Goal: Information Seeking & Learning: Check status

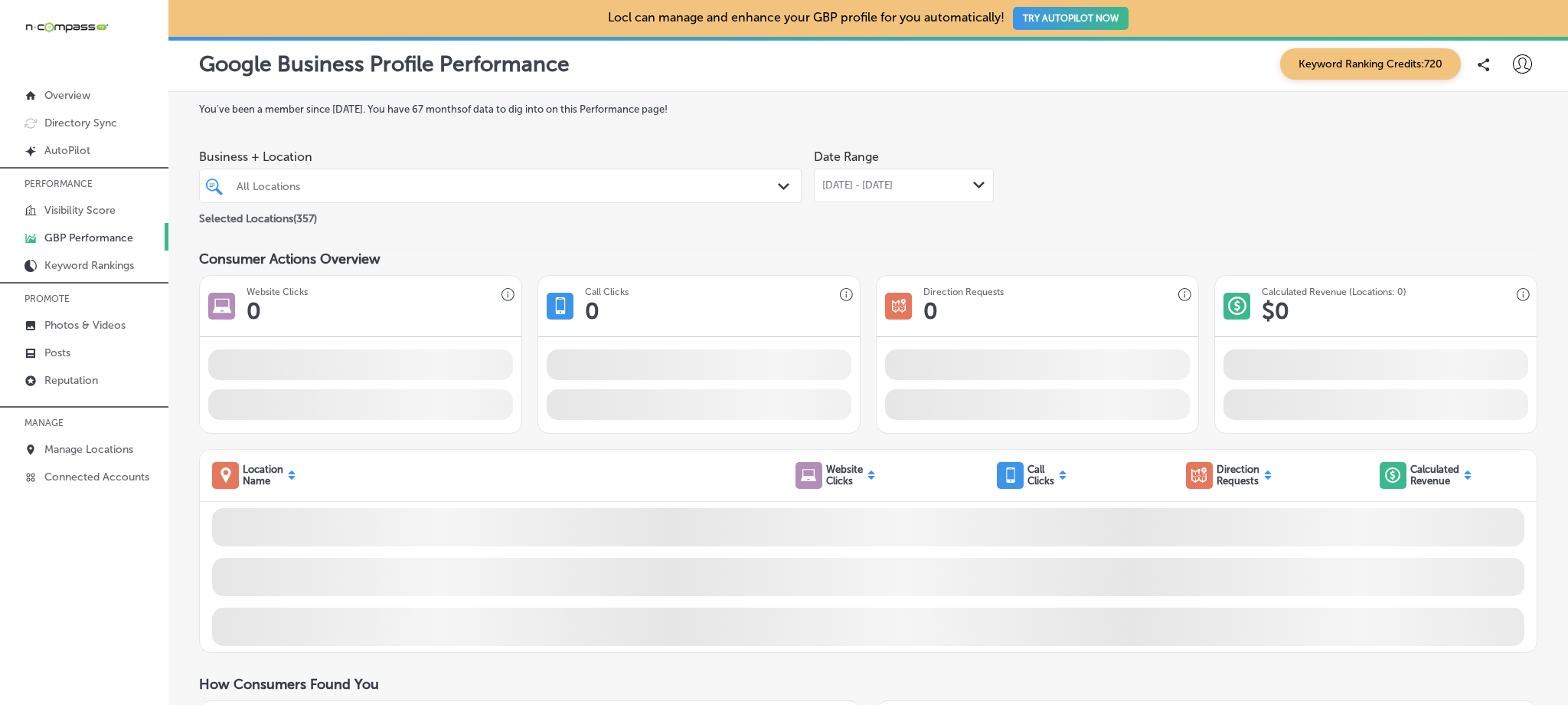
click at [322, 189] on div "All Locations" at bounding box center [508, 186] width 543 height 13
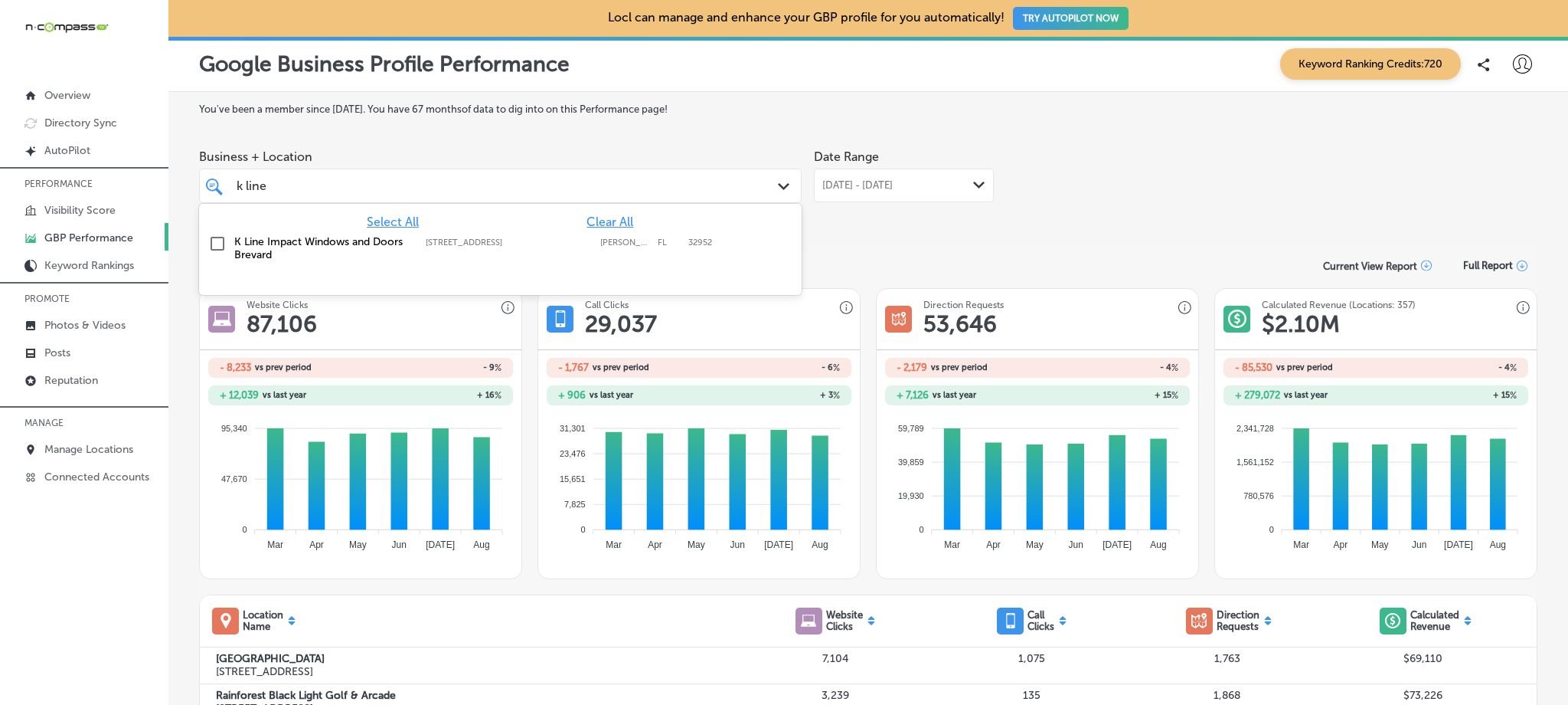
click at [219, 242] on input "checkbox" at bounding box center [217, 244] width 18 height 18
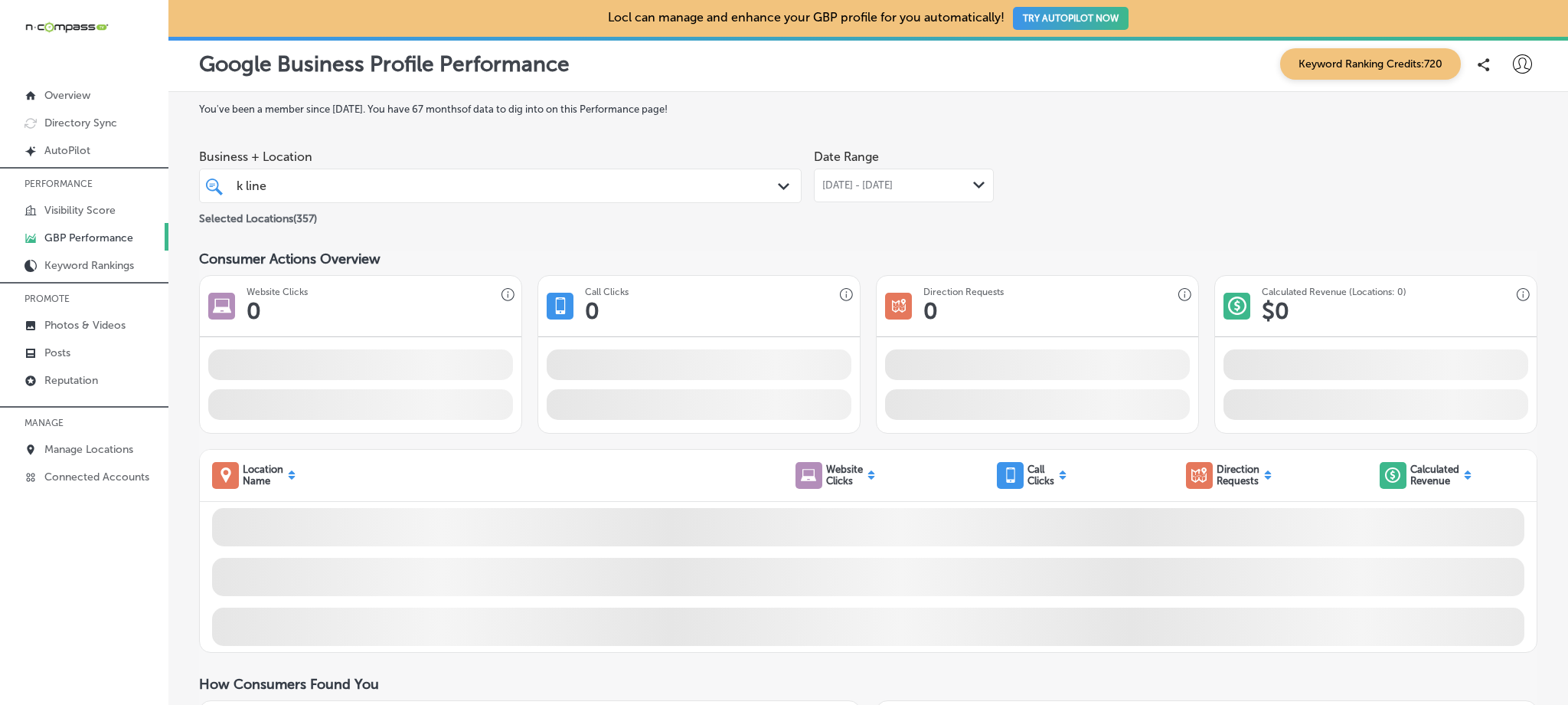
click at [893, 187] on span "[DATE] - [DATE]" at bounding box center [858, 185] width 70 height 12
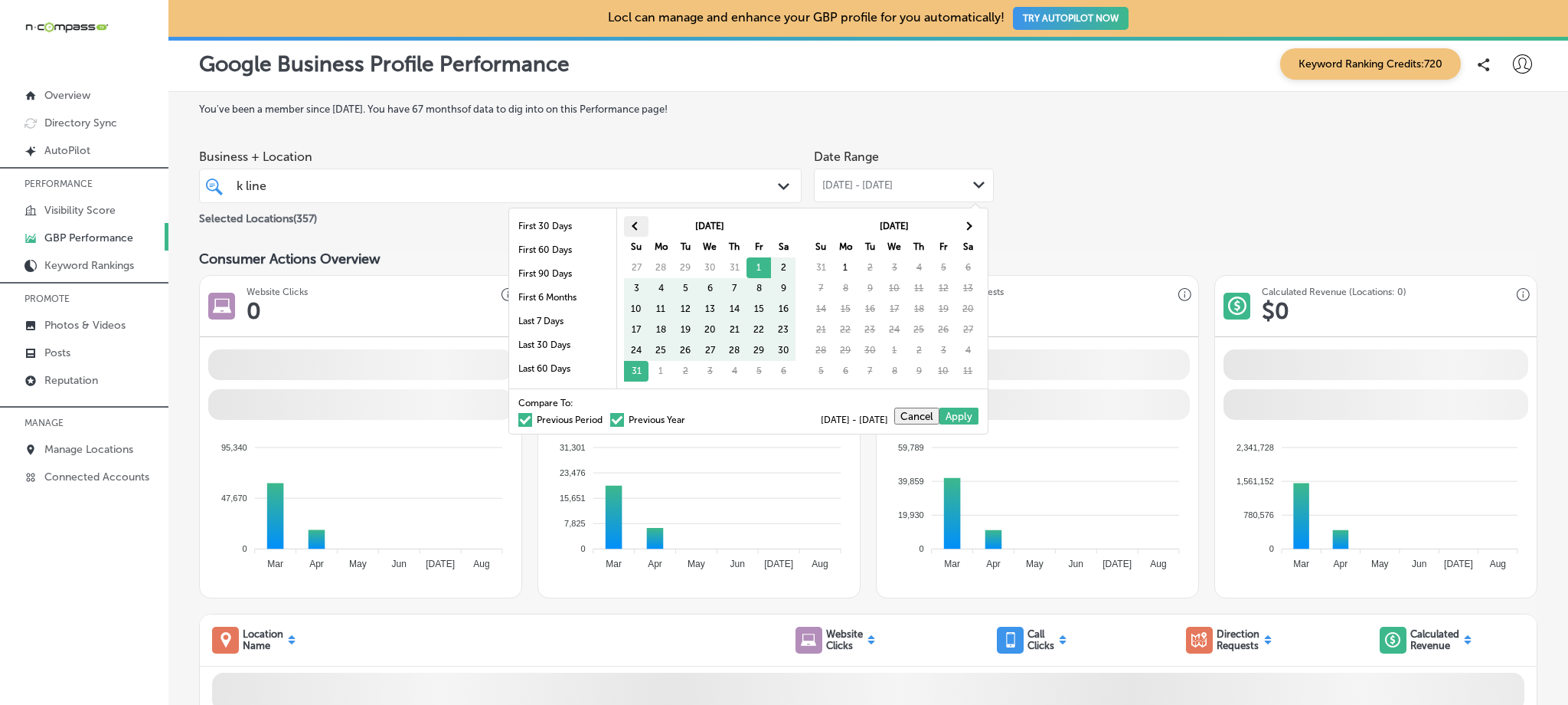
click at [645, 224] on th at bounding box center [636, 227] width 25 height 21
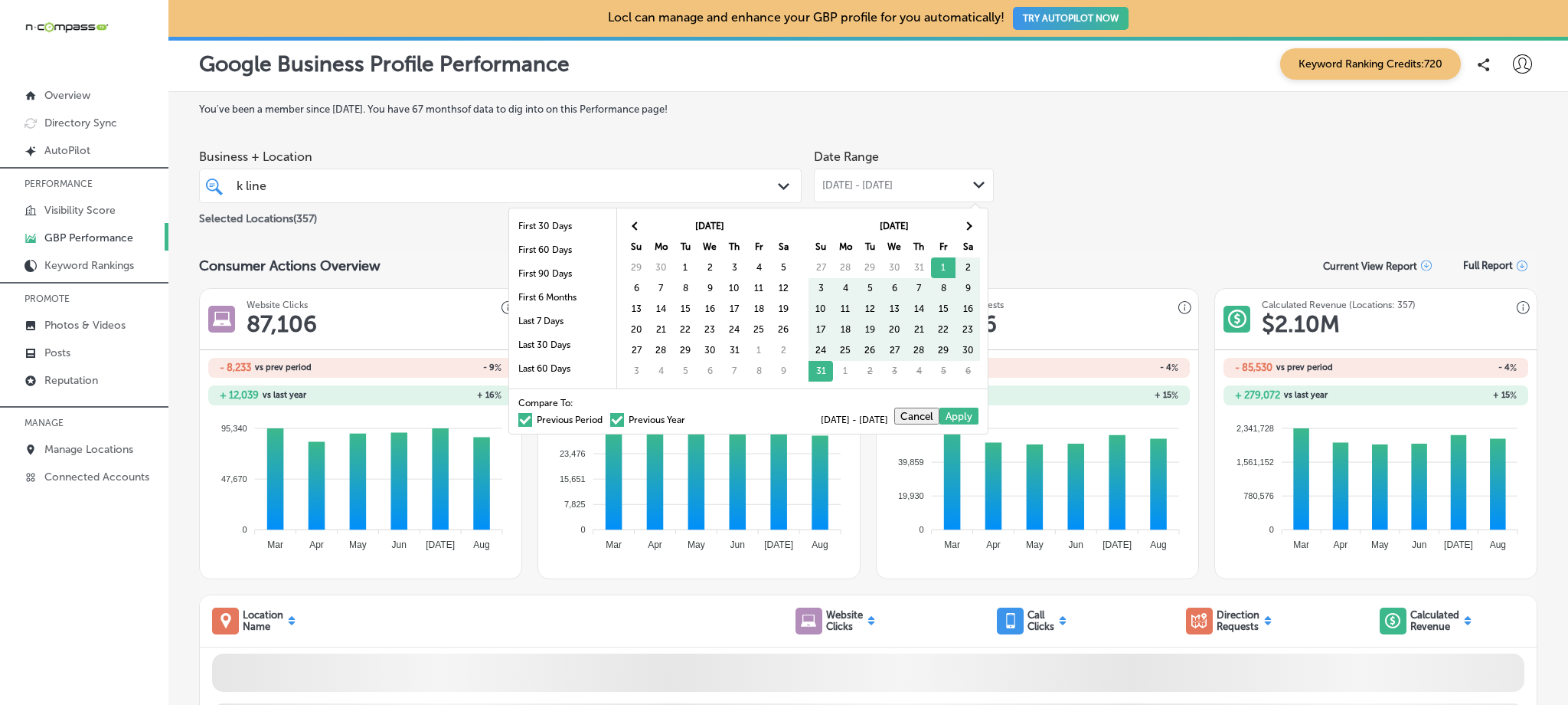
click at [645, 224] on th at bounding box center [636, 227] width 25 height 21
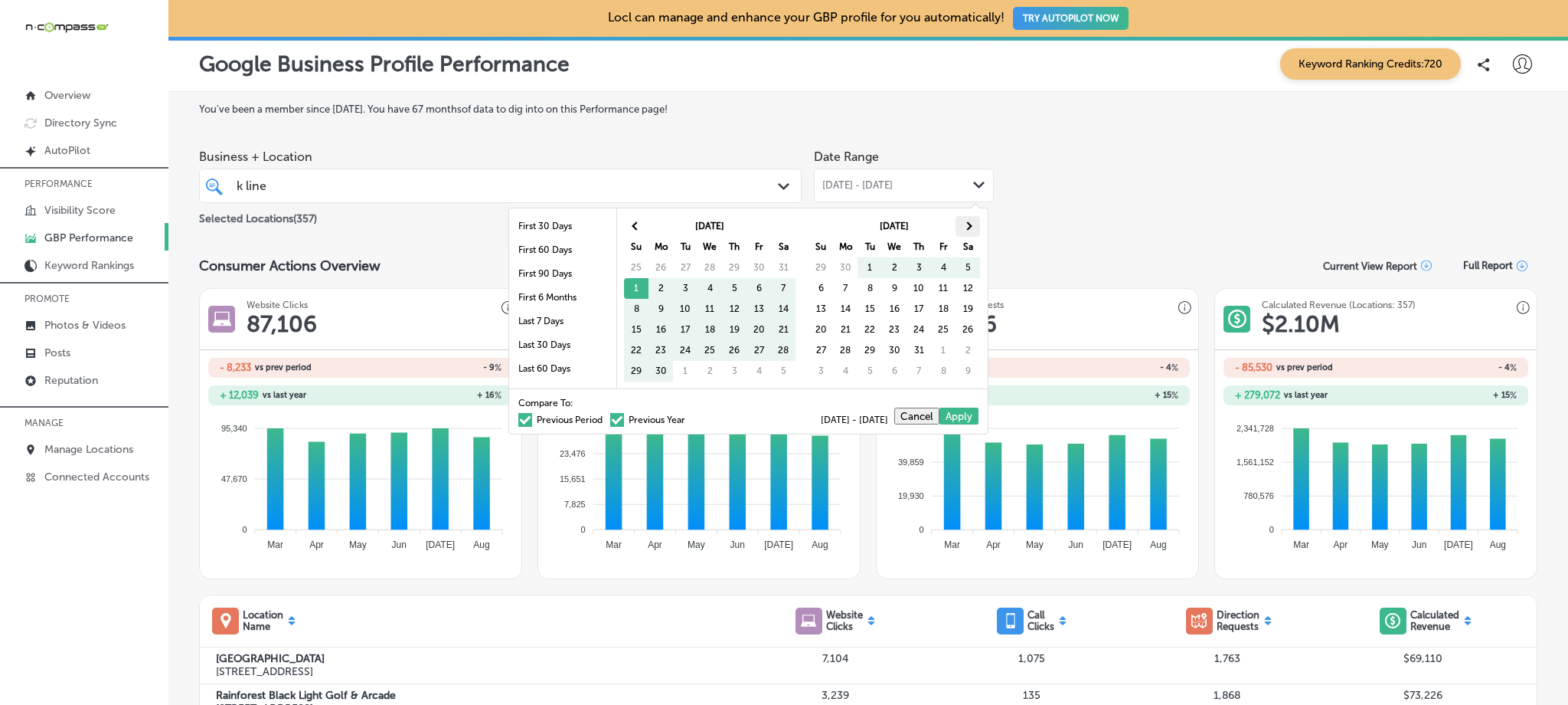
click at [972, 224] on th at bounding box center [967, 227] width 25 height 21
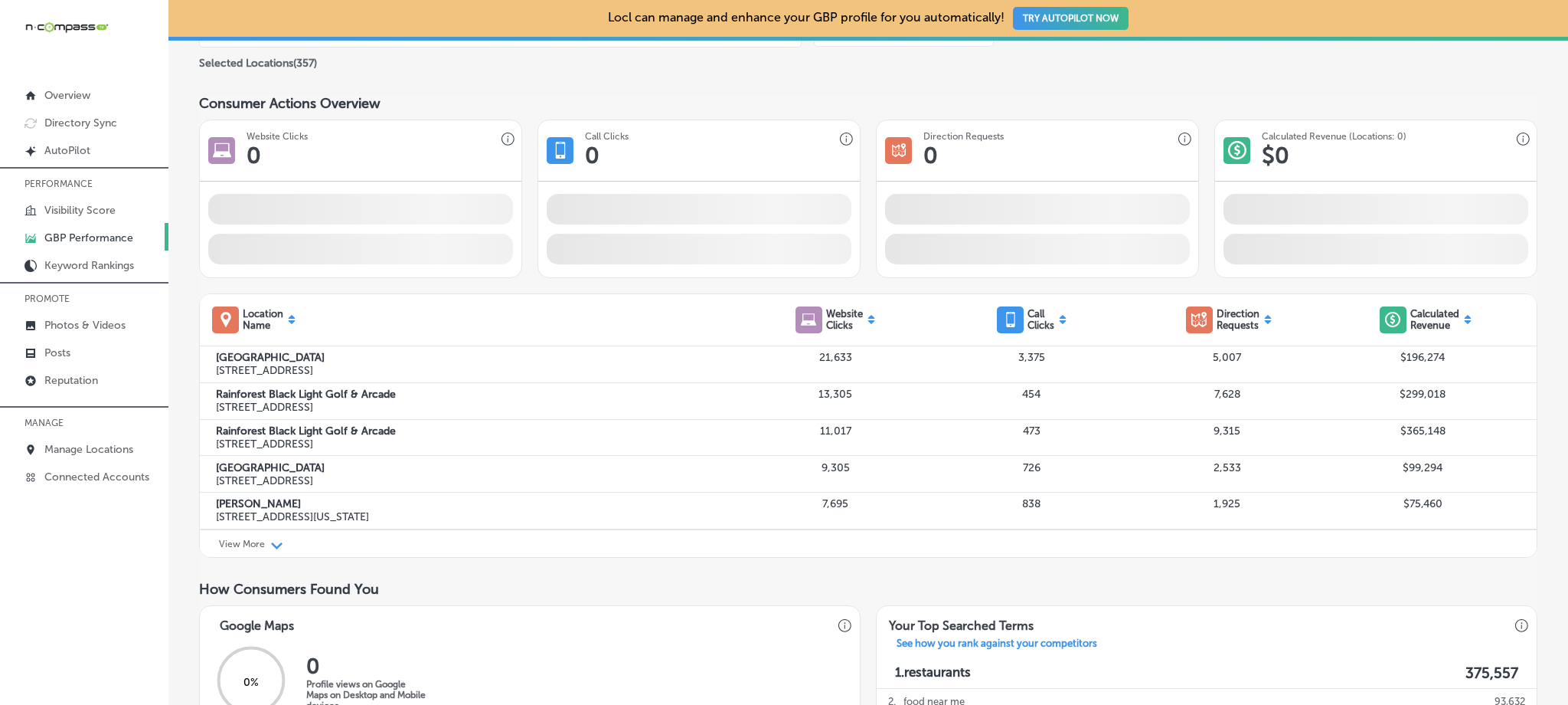
scroll to position [6, 0]
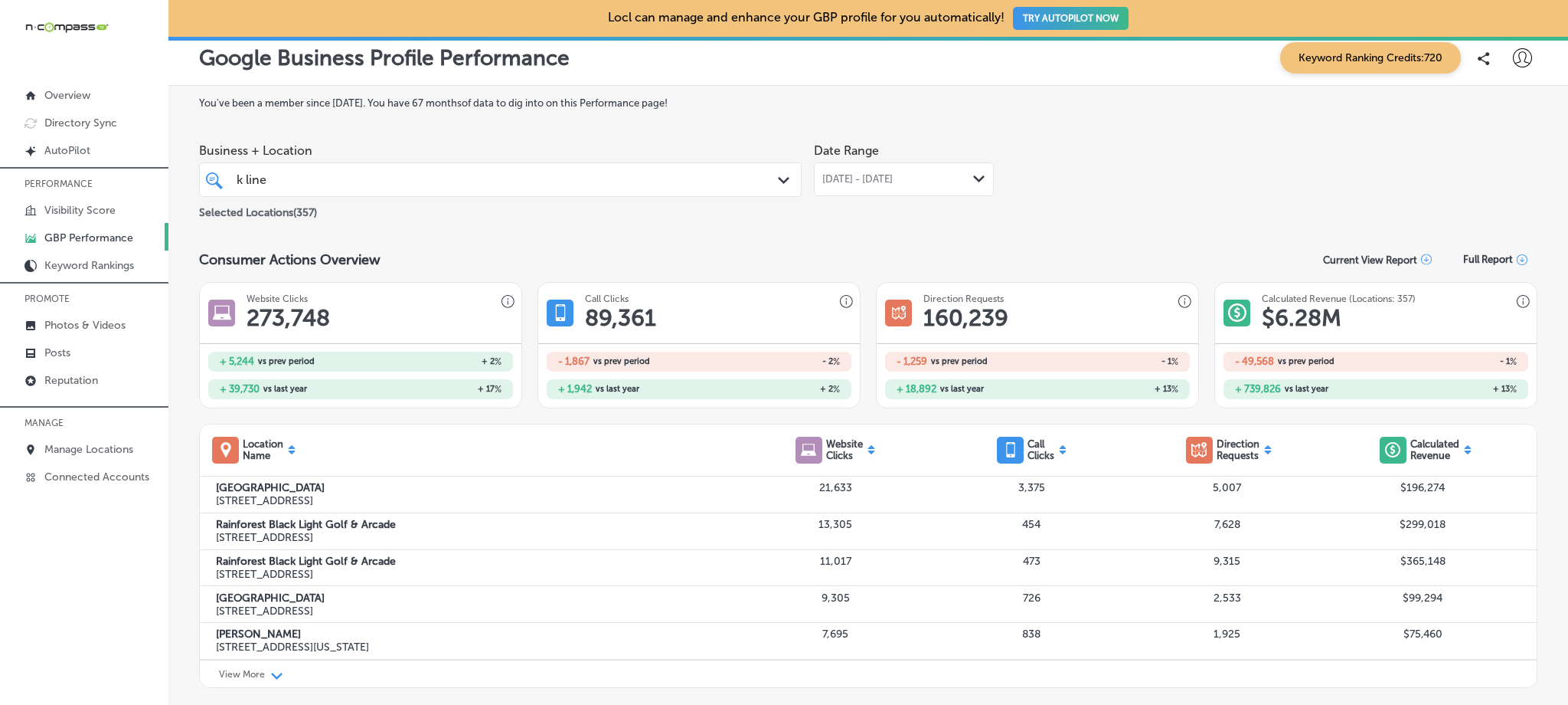
click at [359, 183] on div "k line k line" at bounding box center [473, 179] width 477 height 21
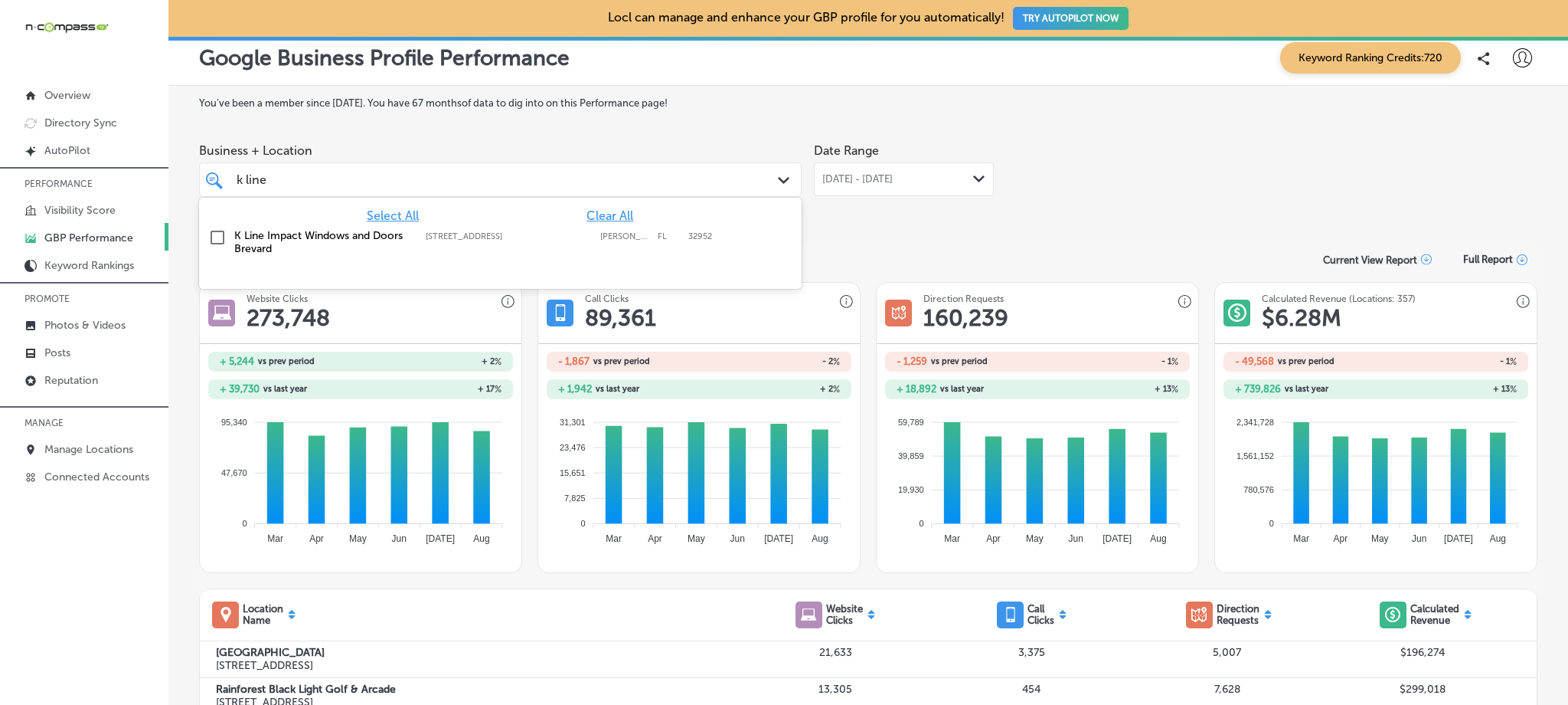
click at [609, 216] on span "Clear All" at bounding box center [609, 216] width 46 height 14
click at [219, 238] on input "checkbox" at bounding box center [217, 237] width 18 height 18
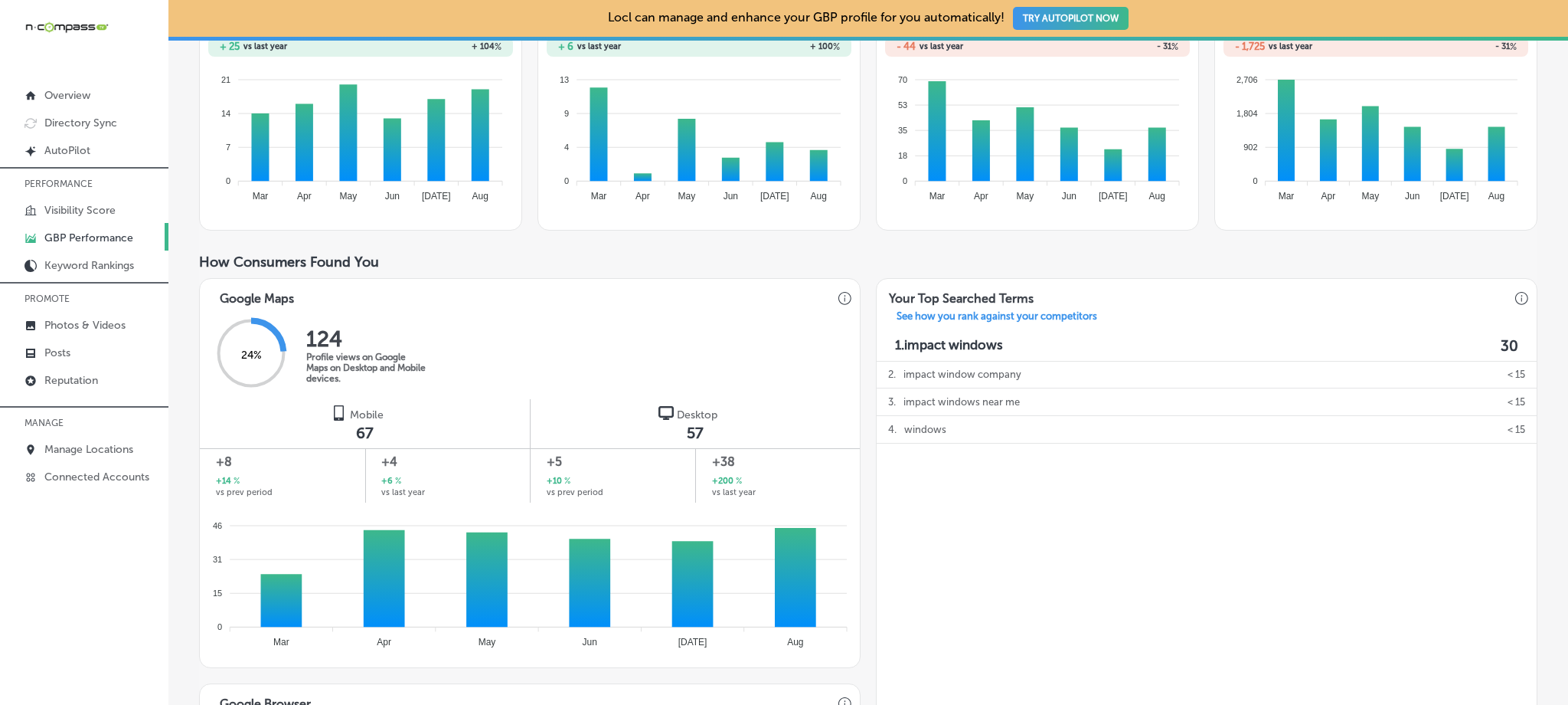
scroll to position [0, 0]
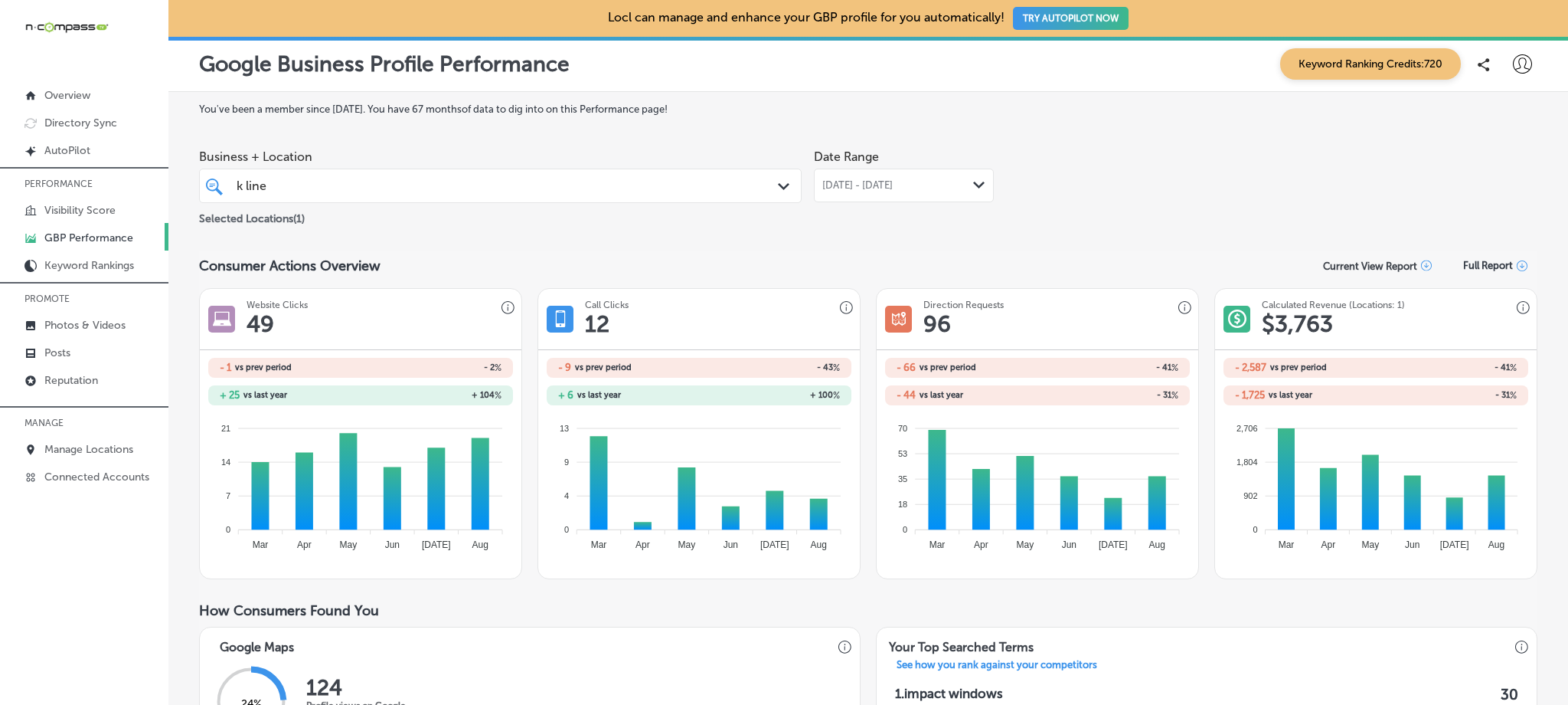
click at [863, 166] on div "Date Range [DATE] - [DATE] Path Created with Sketch." at bounding box center [903, 172] width 180 height 61
click at [873, 191] on div "[DATE] - [DATE] Path Created with Sketch." at bounding box center [903, 185] width 180 height 34
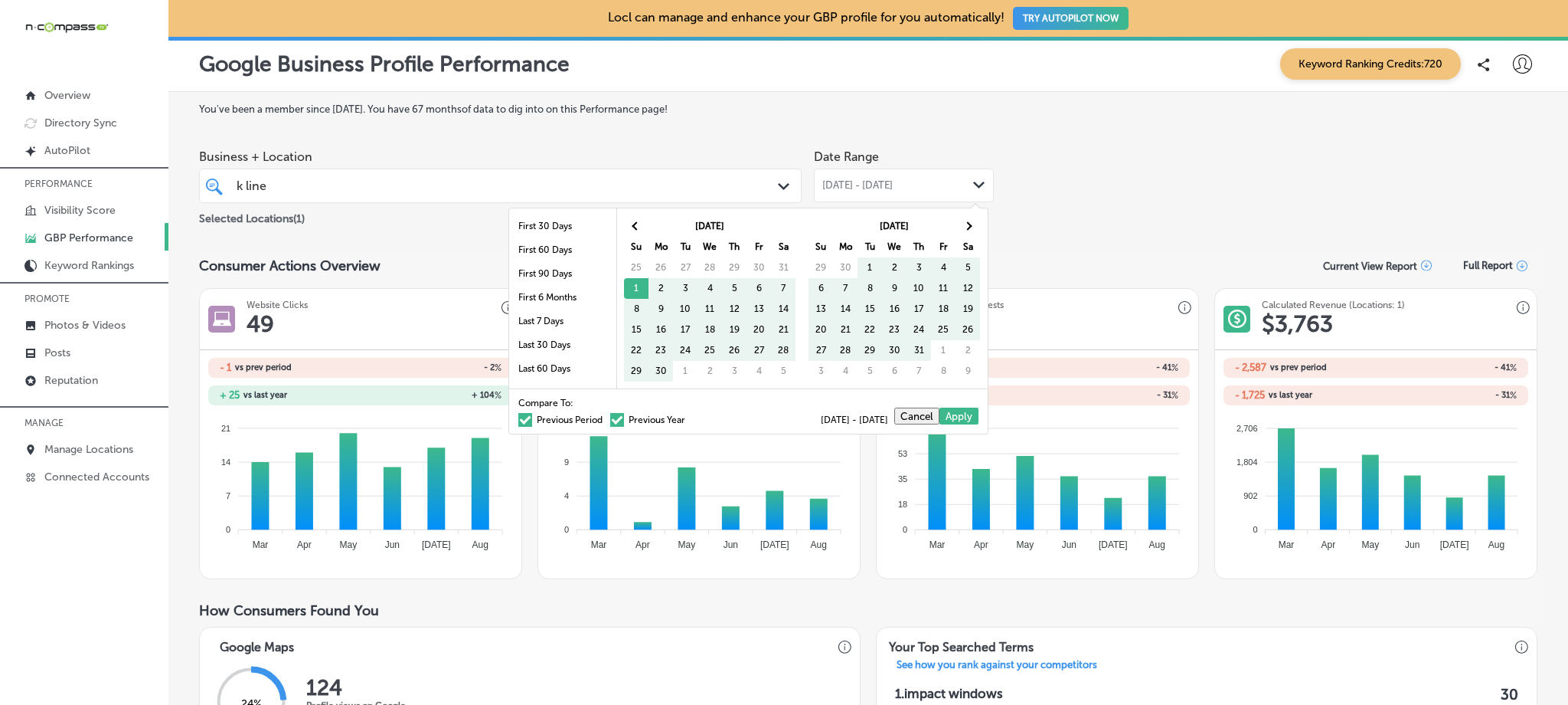
drag, startPoint x: 521, startPoint y: 421, endPoint x: 550, endPoint y: 424, distance: 29.2
click at [521, 420] on label "Previous Period" at bounding box center [560, 419] width 84 height 9
click at [605, 417] on input "Previous Period" at bounding box center [605, 417] width 0 height 0
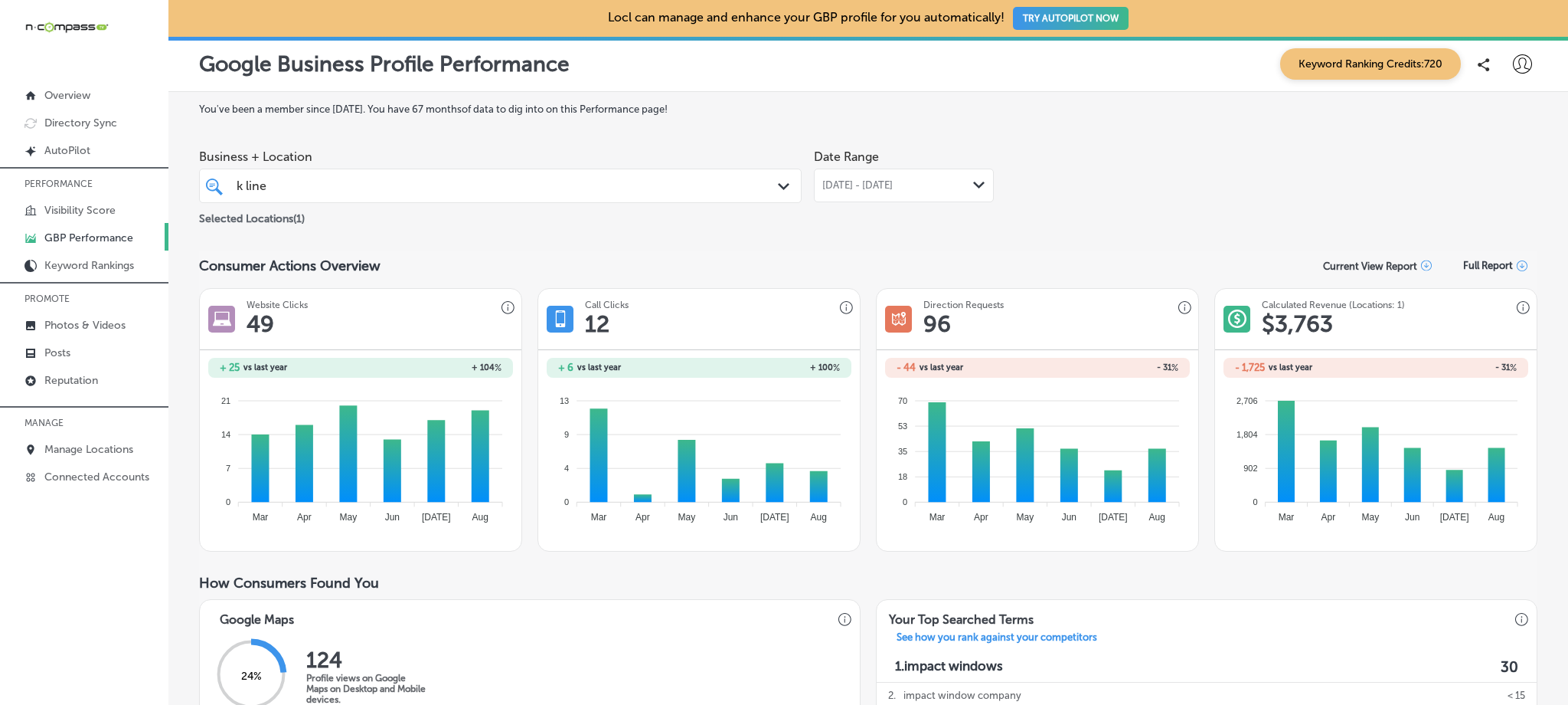
click at [896, 171] on div "[DATE] - [DATE] Path Created with Sketch." at bounding box center [903, 185] width 180 height 34
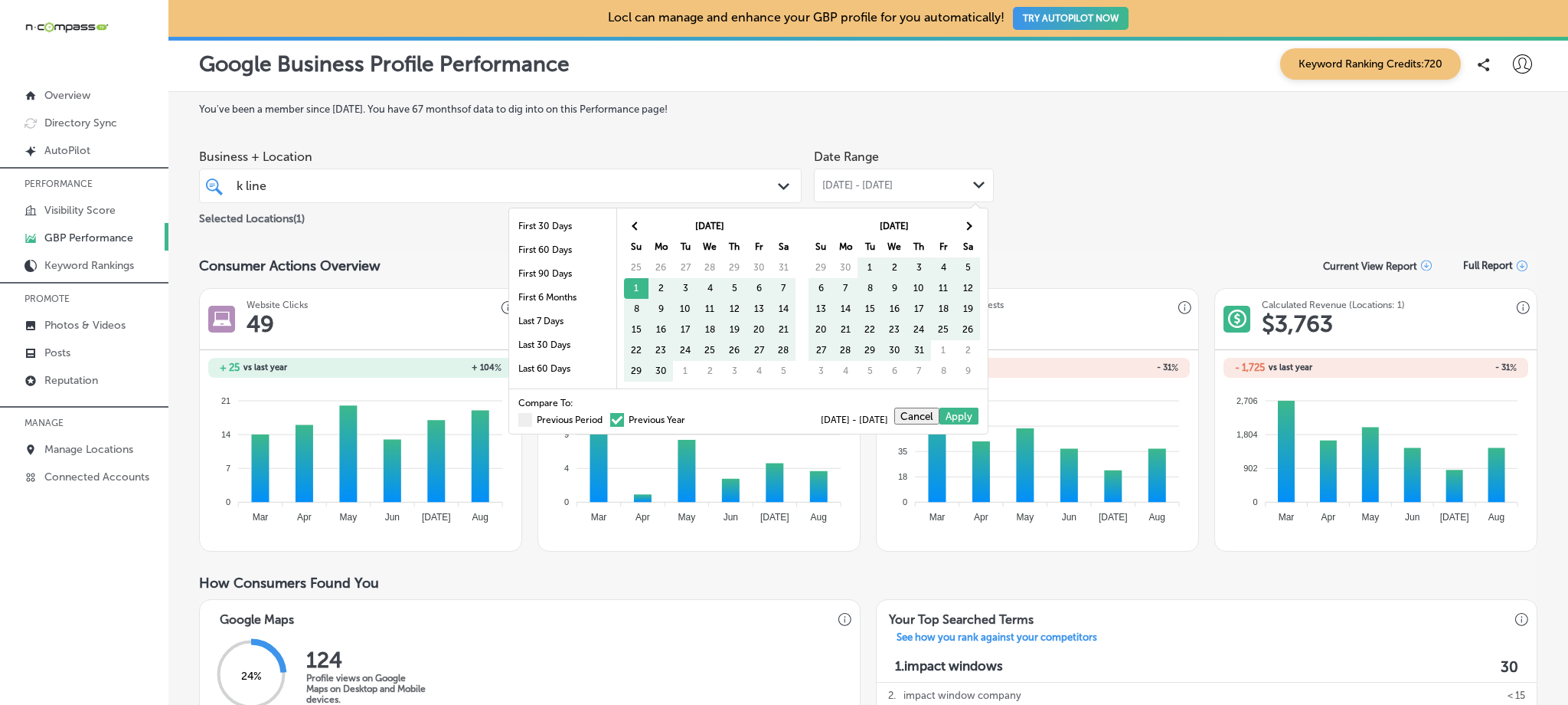
click at [610, 422] on span at bounding box center [617, 419] width 14 height 14
click at [688, 417] on input "Previous Year" at bounding box center [688, 417] width 0 height 0
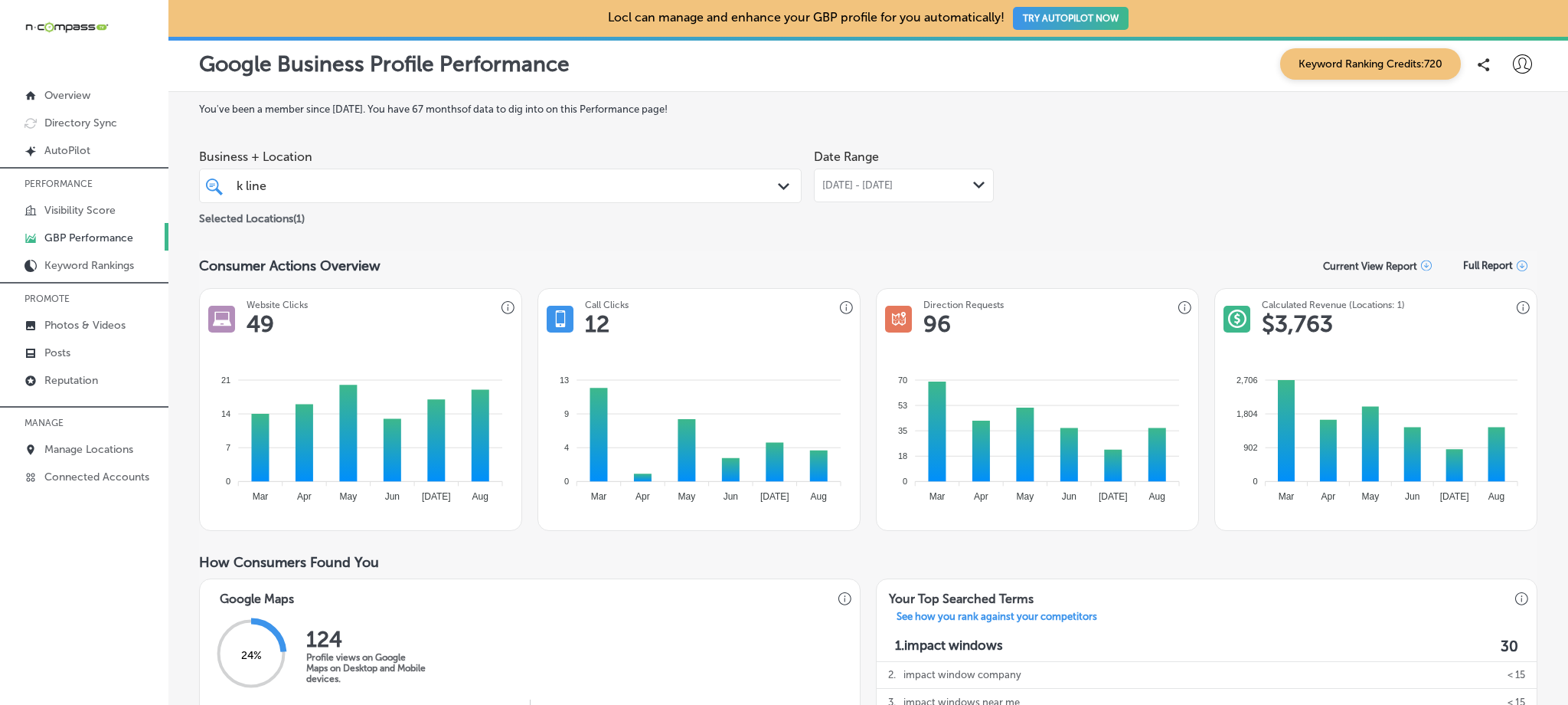
click at [893, 187] on span "[DATE] - [DATE]" at bounding box center [858, 185] width 70 height 12
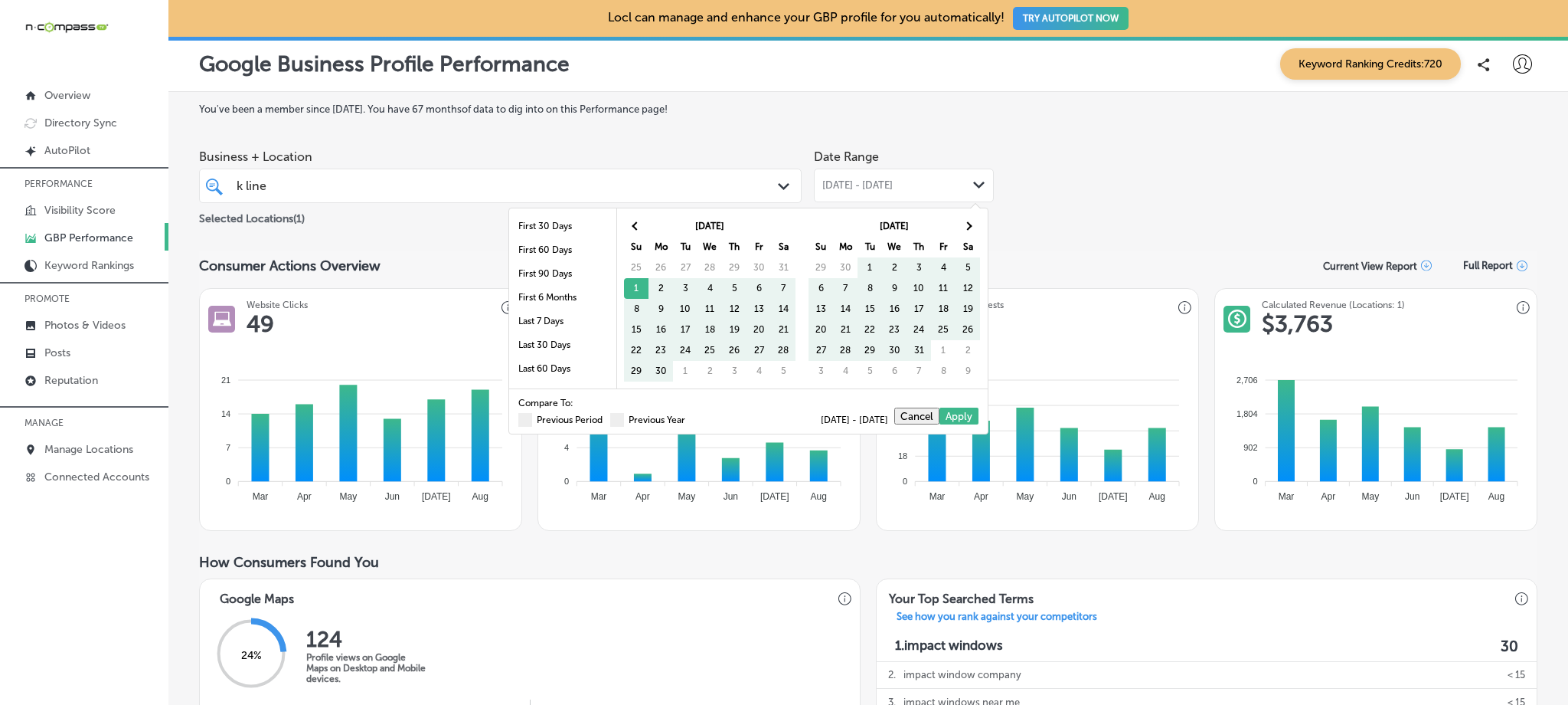
click at [812, 557] on div "How Consumers Found You" at bounding box center [868, 562] width 1338 height 17
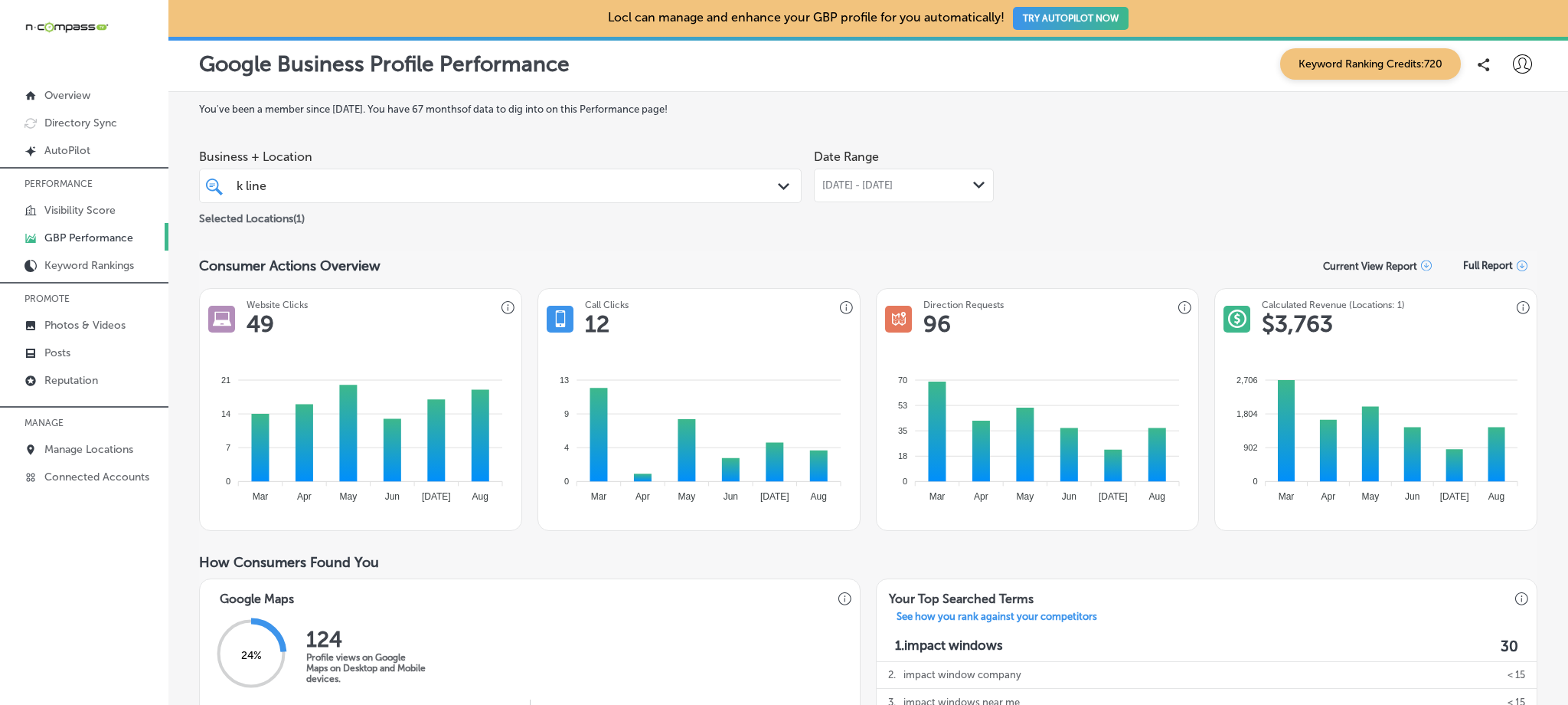
click at [436, 180] on div "k line k line" at bounding box center [473, 186] width 477 height 21
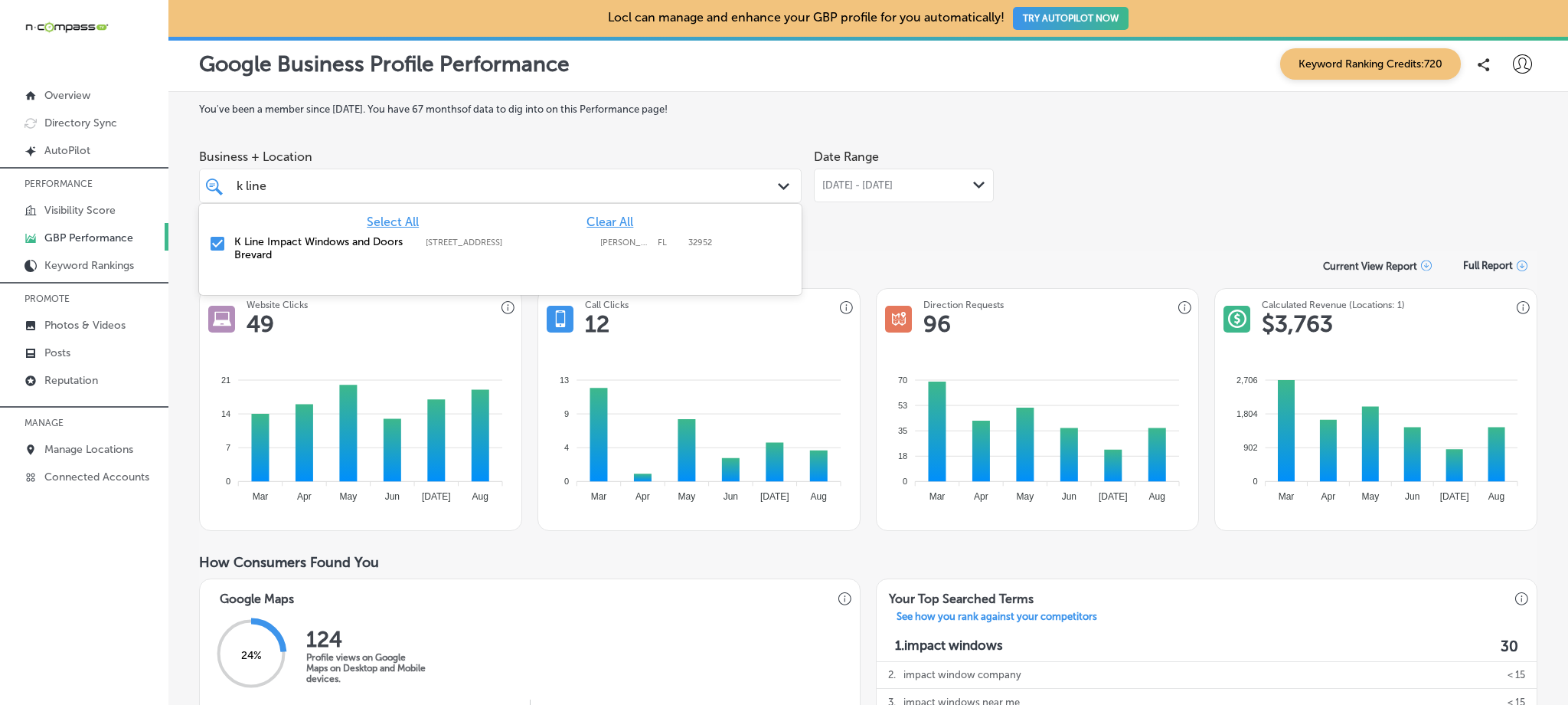
click at [222, 240] on input "checkbox" at bounding box center [217, 244] width 18 height 18
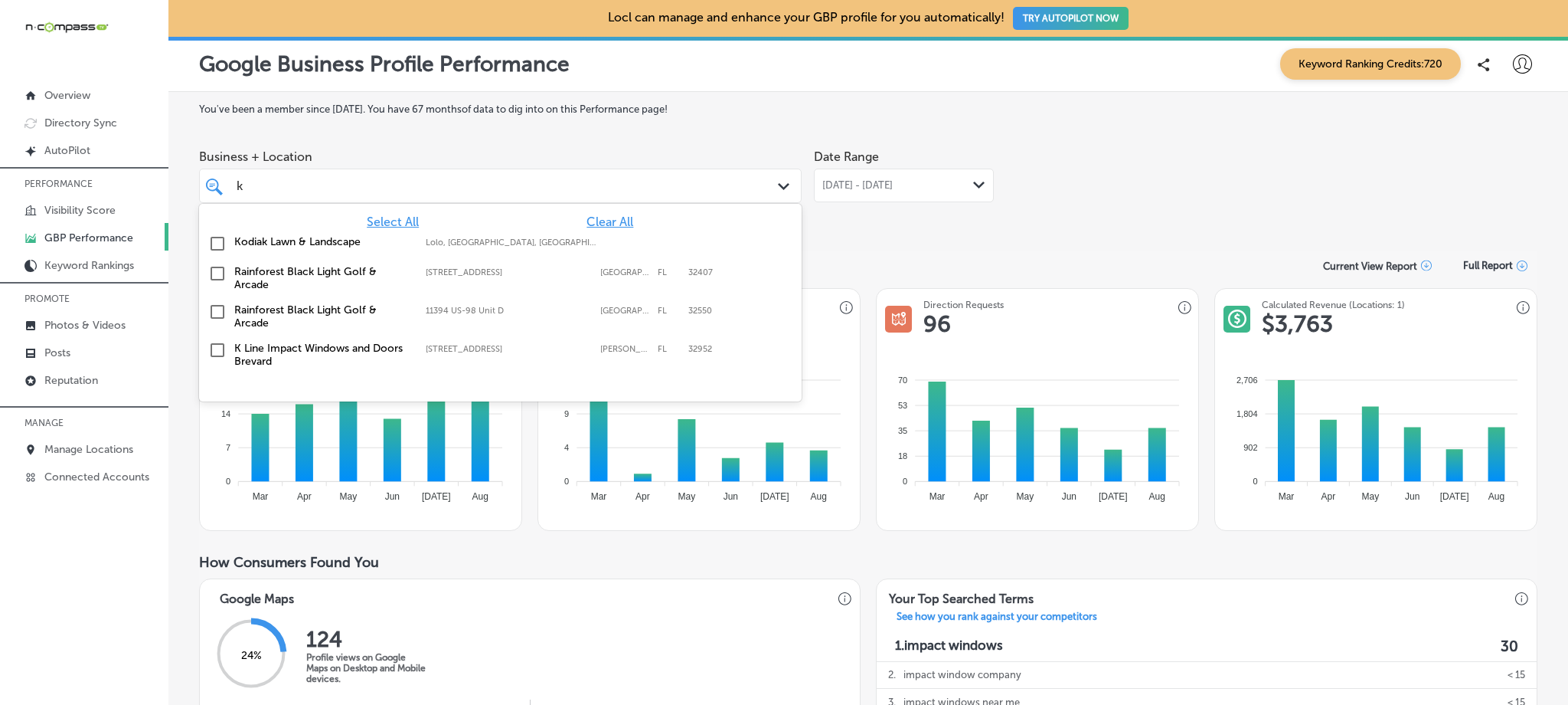
type input "k"
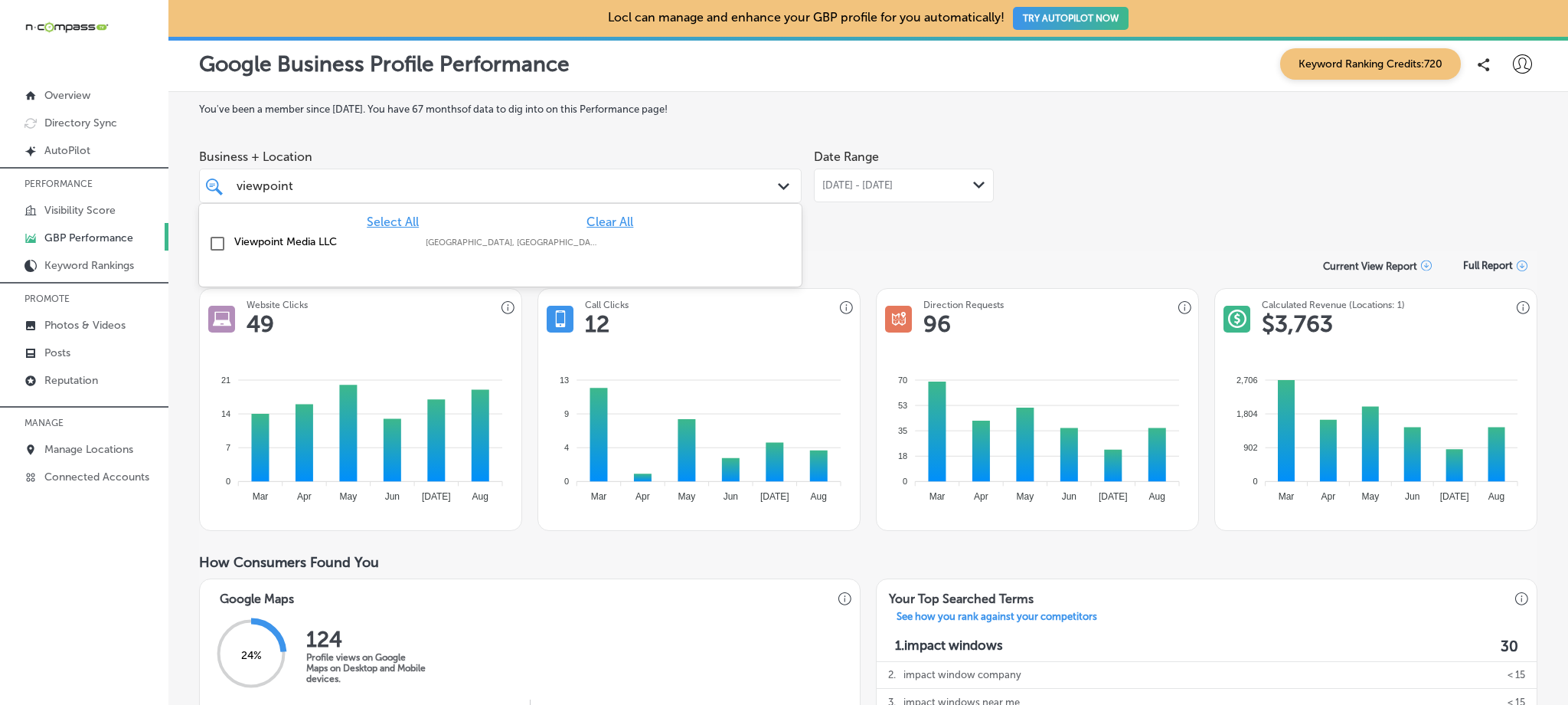
click at [309, 239] on label "Viewpoint Media LLC" at bounding box center [323, 241] width 176 height 13
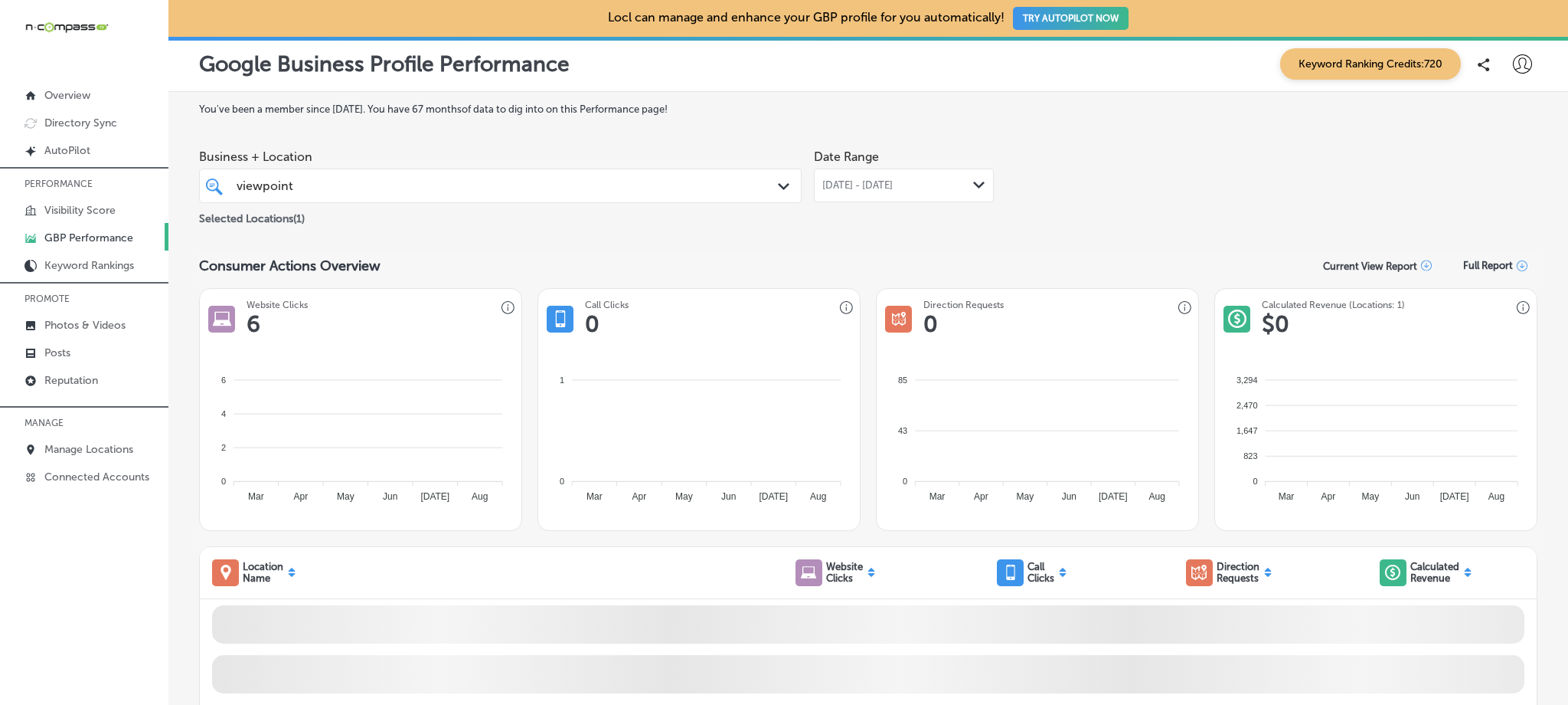
click at [893, 188] on span "[DATE] - [DATE]" at bounding box center [858, 185] width 70 height 12
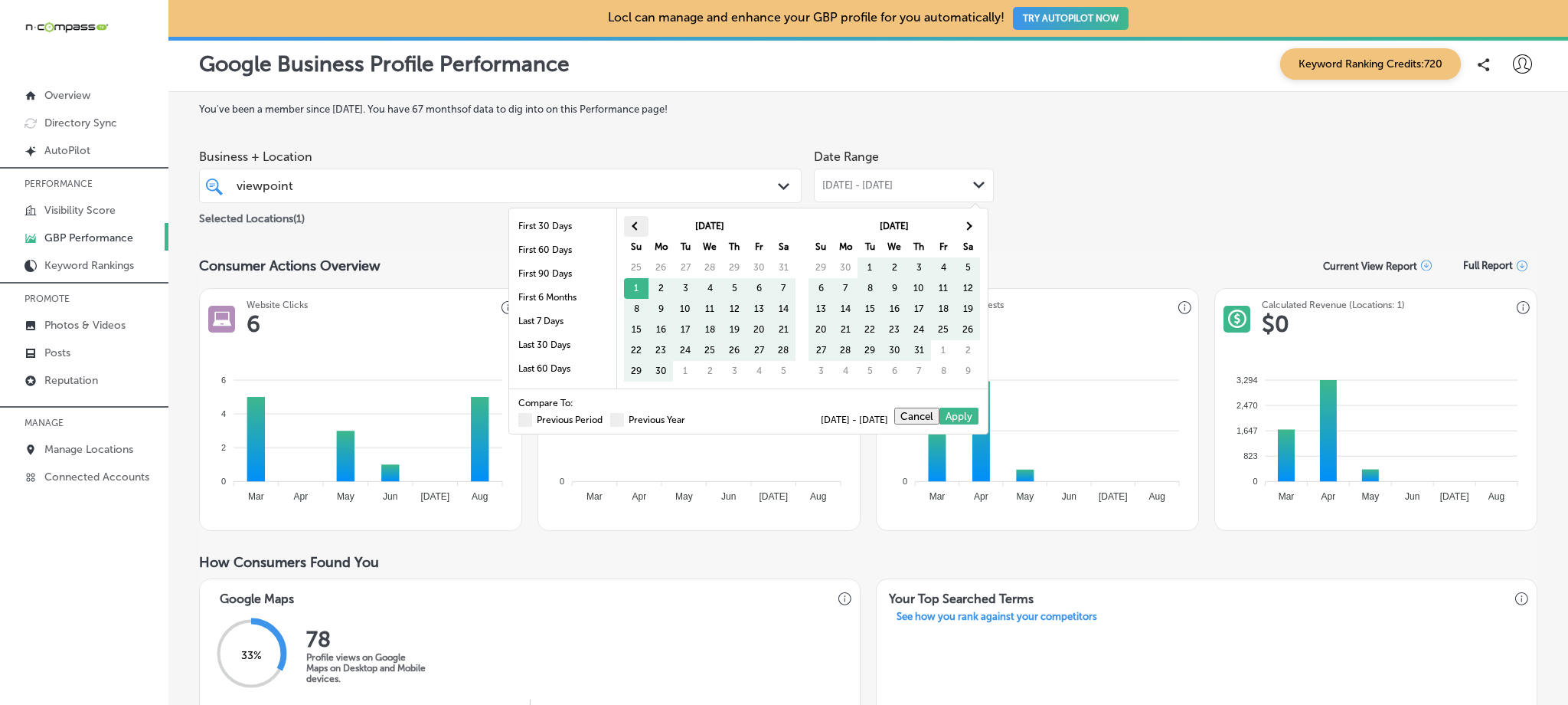
click at [635, 222] on th at bounding box center [636, 227] width 25 height 21
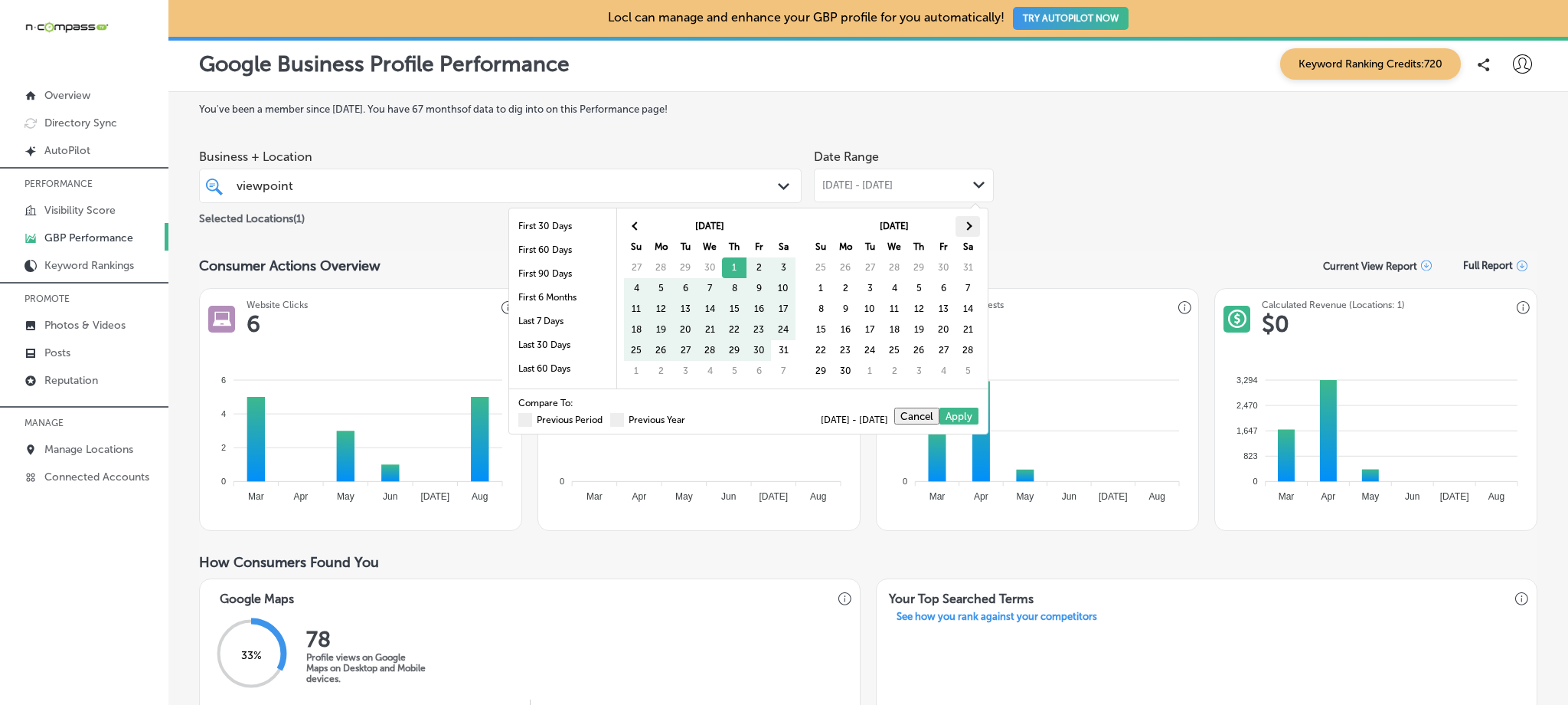
click at [971, 231] on th at bounding box center [967, 227] width 25 height 21
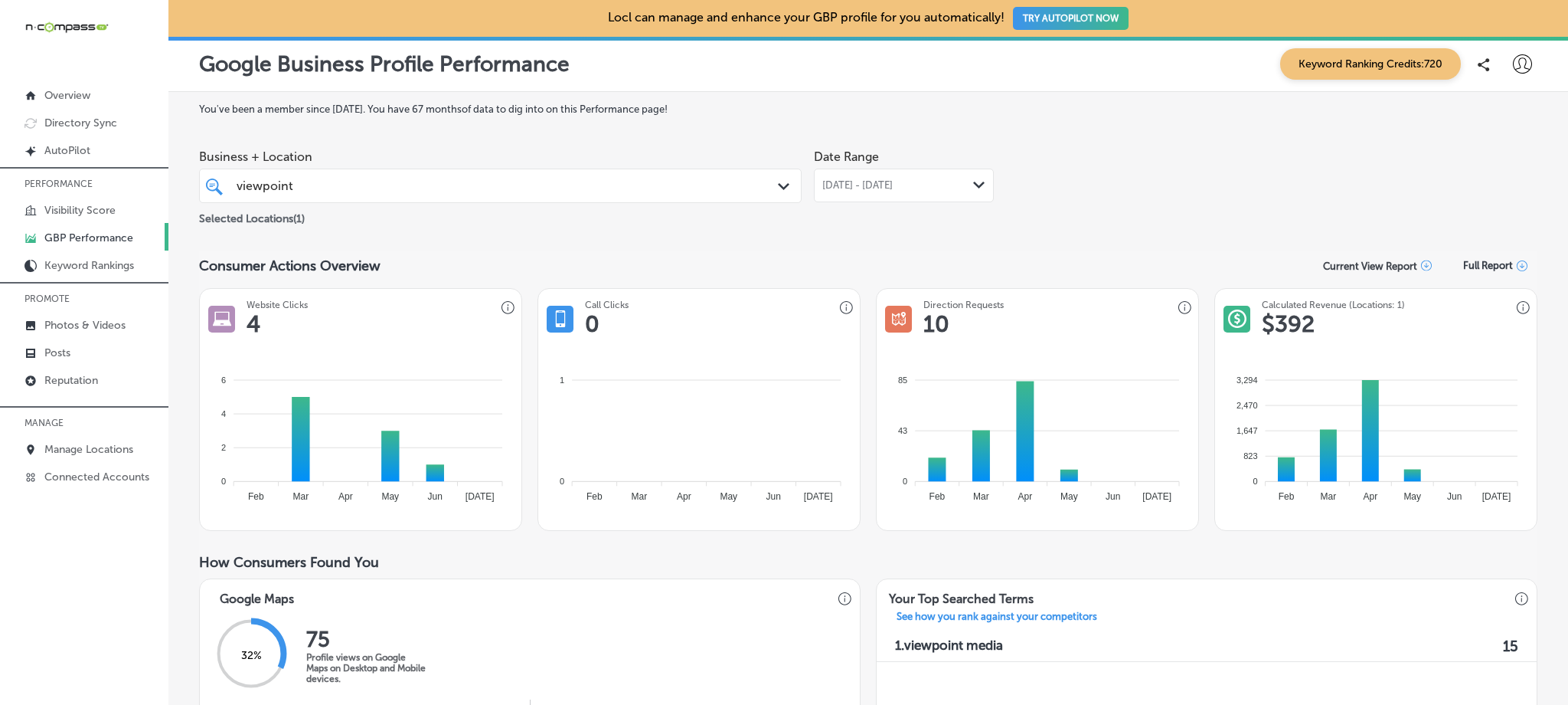
click at [884, 183] on span "[DATE] - [DATE]" at bounding box center [858, 185] width 70 height 12
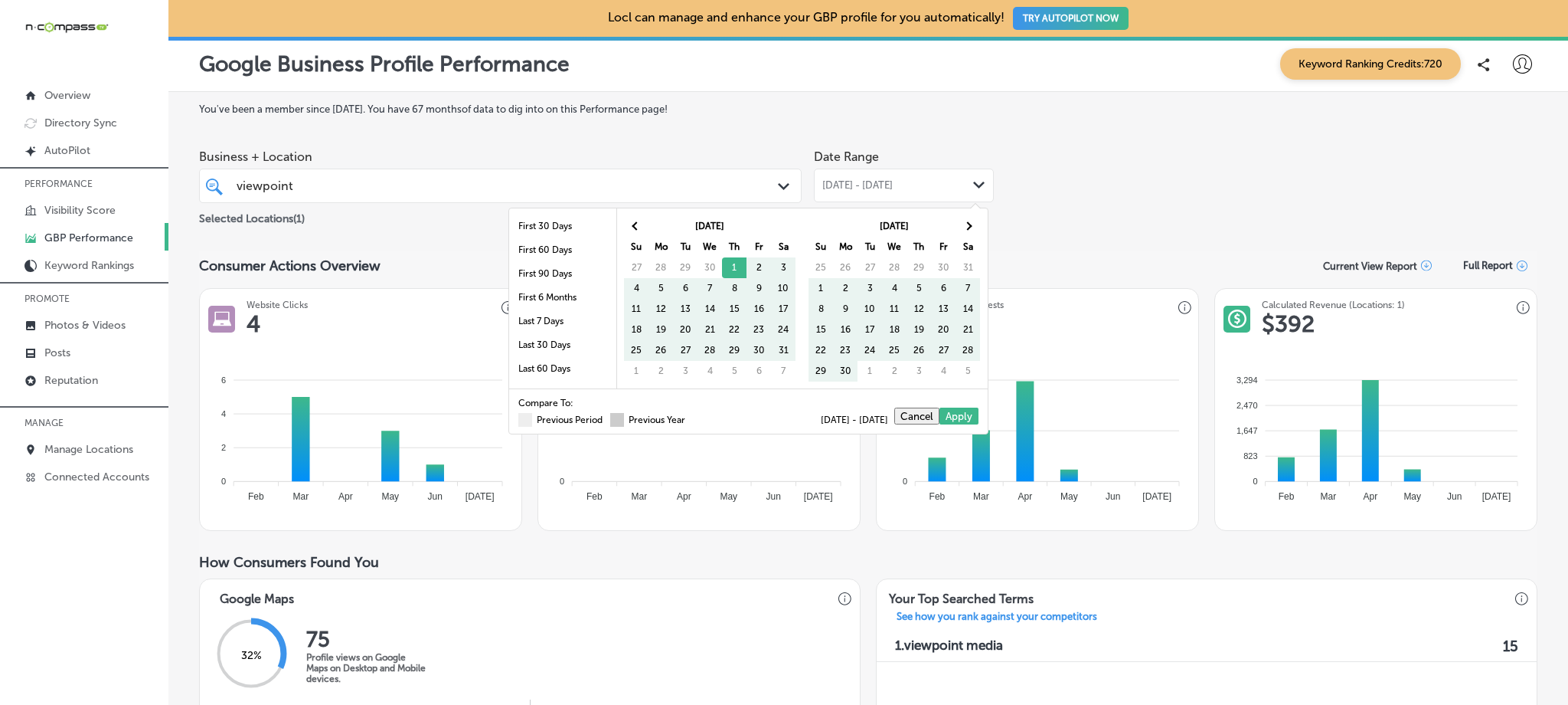
click at [610, 420] on span at bounding box center [617, 419] width 14 height 14
click at [688, 417] on input "Previous Year" at bounding box center [688, 417] width 0 height 0
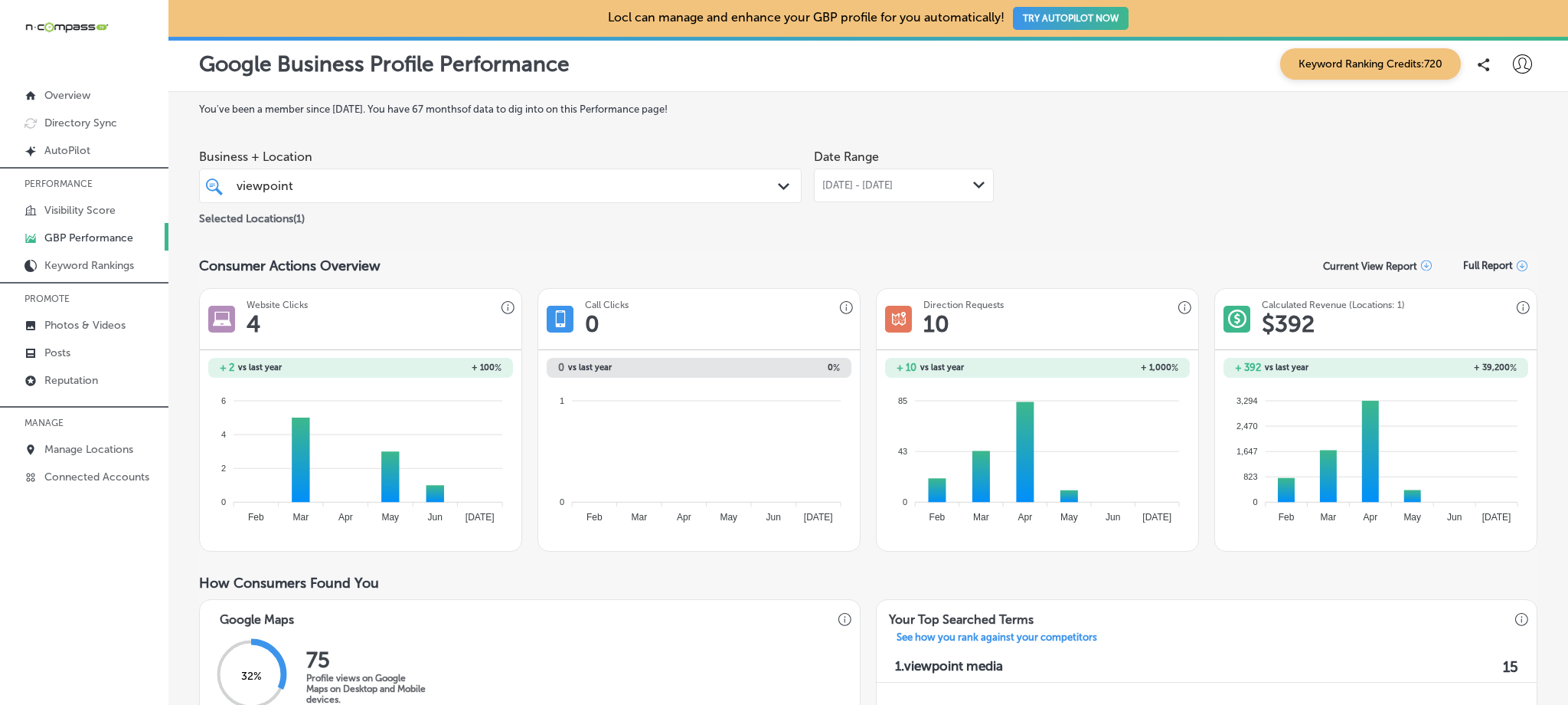
click at [573, 199] on div "viewpoint viewpoint Path Created with Sketch." at bounding box center [501, 185] width 602 height 34
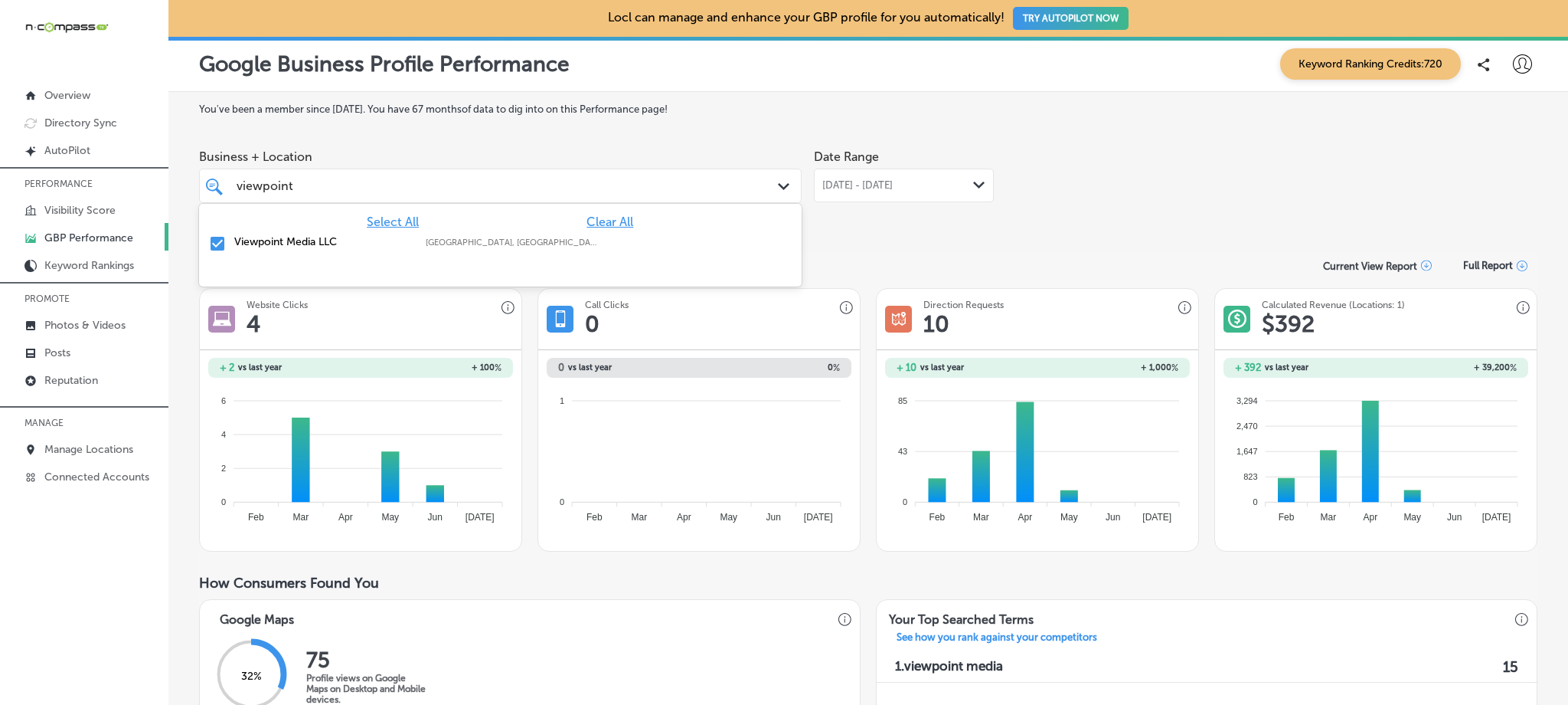
click at [607, 223] on span "Clear All" at bounding box center [609, 222] width 46 height 14
type input "v"
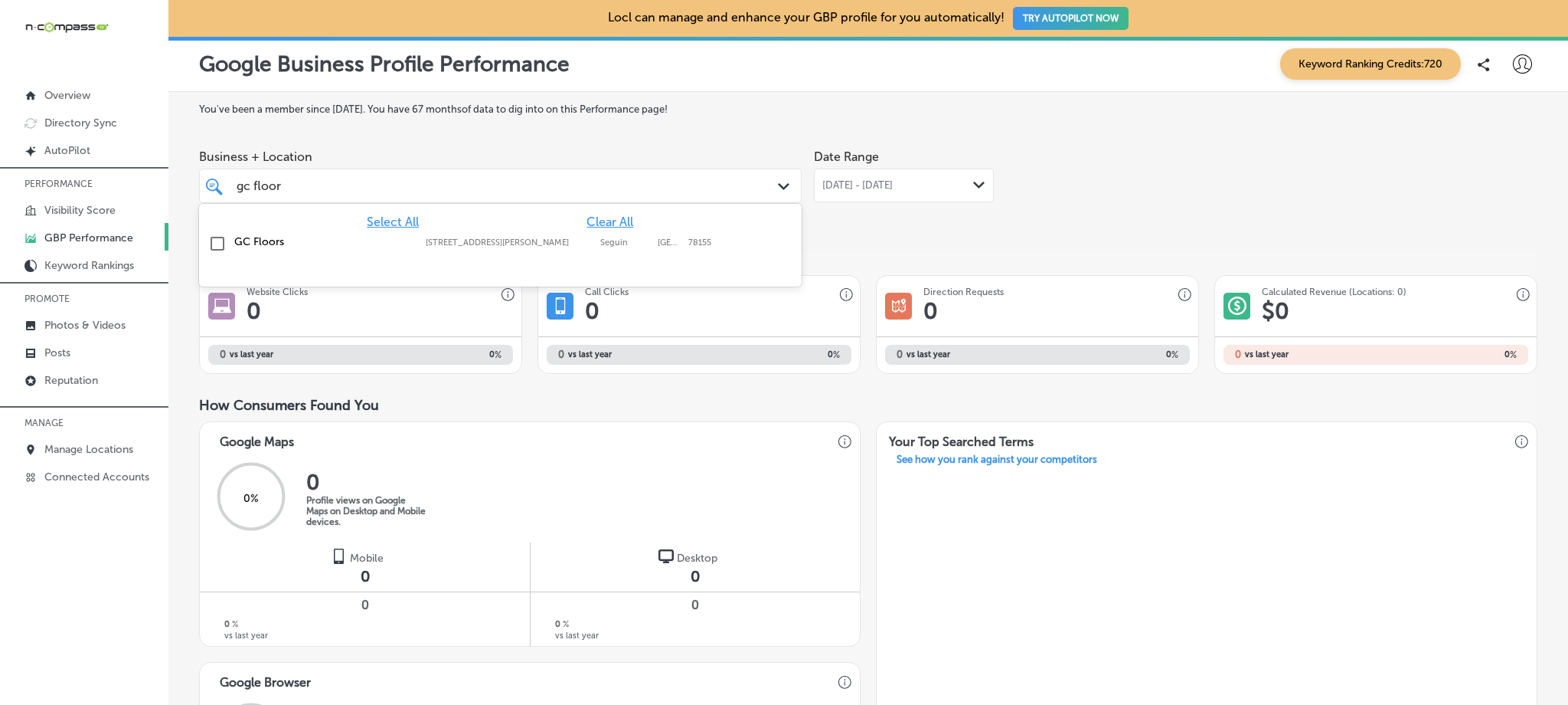
click at [368, 258] on div "GC Floors [STREET_ADDRESS][PERSON_NAME] [STREET_ADDRESS][PERSON_NAME]" at bounding box center [501, 244] width 602 height 30
type input "gc floor"
click at [813, 122] on div "You've been a member since [DATE] . You have 67 months of data to dig into on t…" at bounding box center [868, 686] width 1338 height 1166
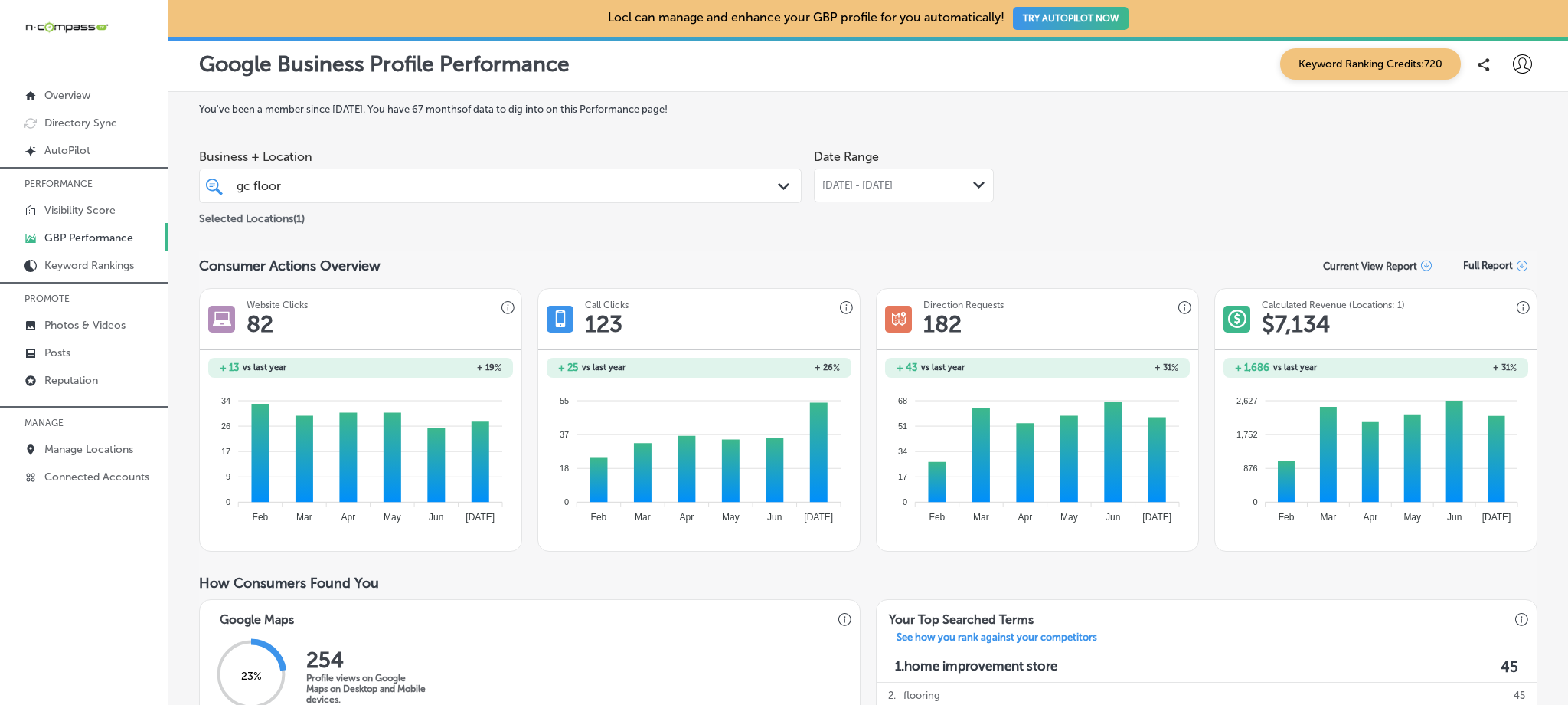
click at [893, 180] on span "[DATE] - [DATE]" at bounding box center [858, 185] width 70 height 12
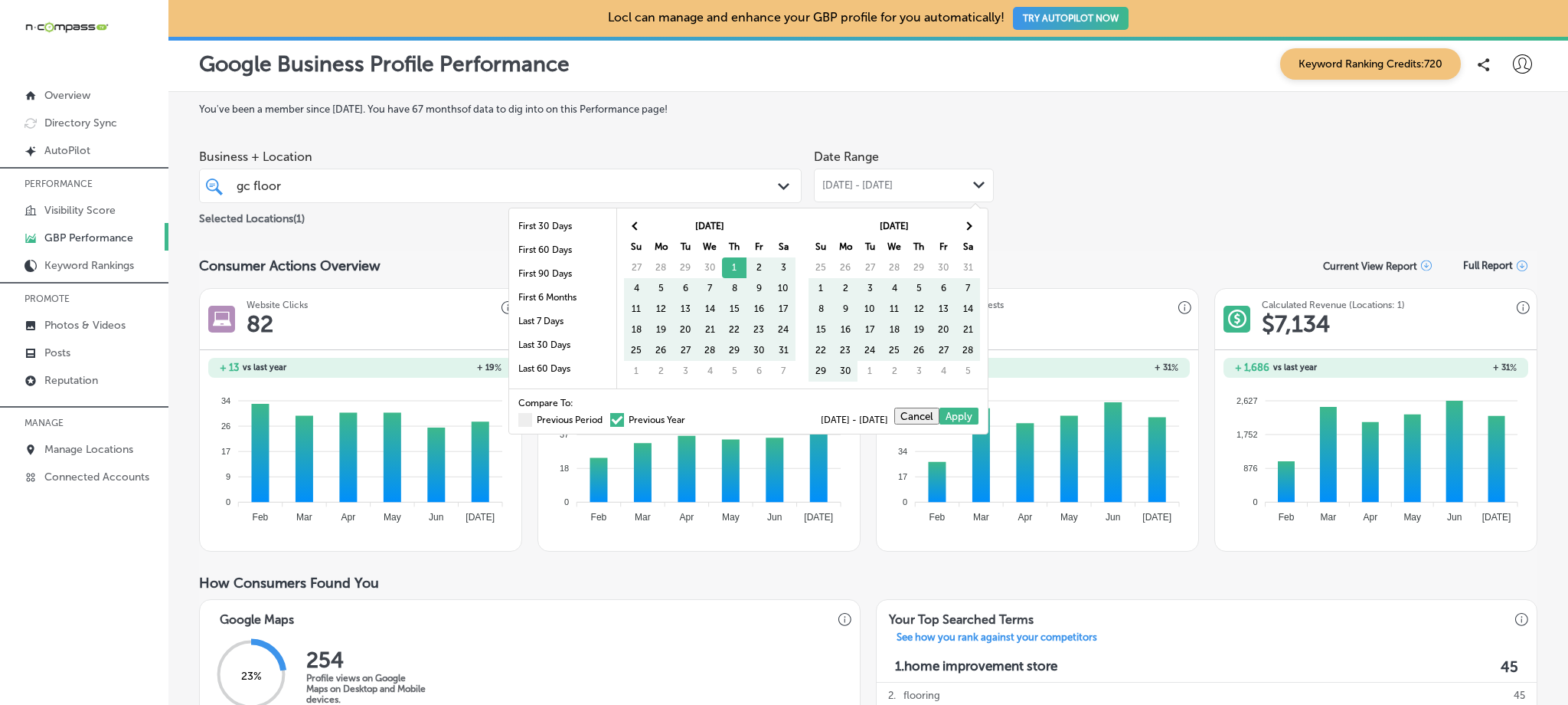
drag, startPoint x: 524, startPoint y: 421, endPoint x: 616, endPoint y: 425, distance: 92.1
click at [524, 420] on label "Previous Period" at bounding box center [560, 419] width 84 height 9
click at [605, 417] on input "Previous Period" at bounding box center [605, 417] width 0 height 0
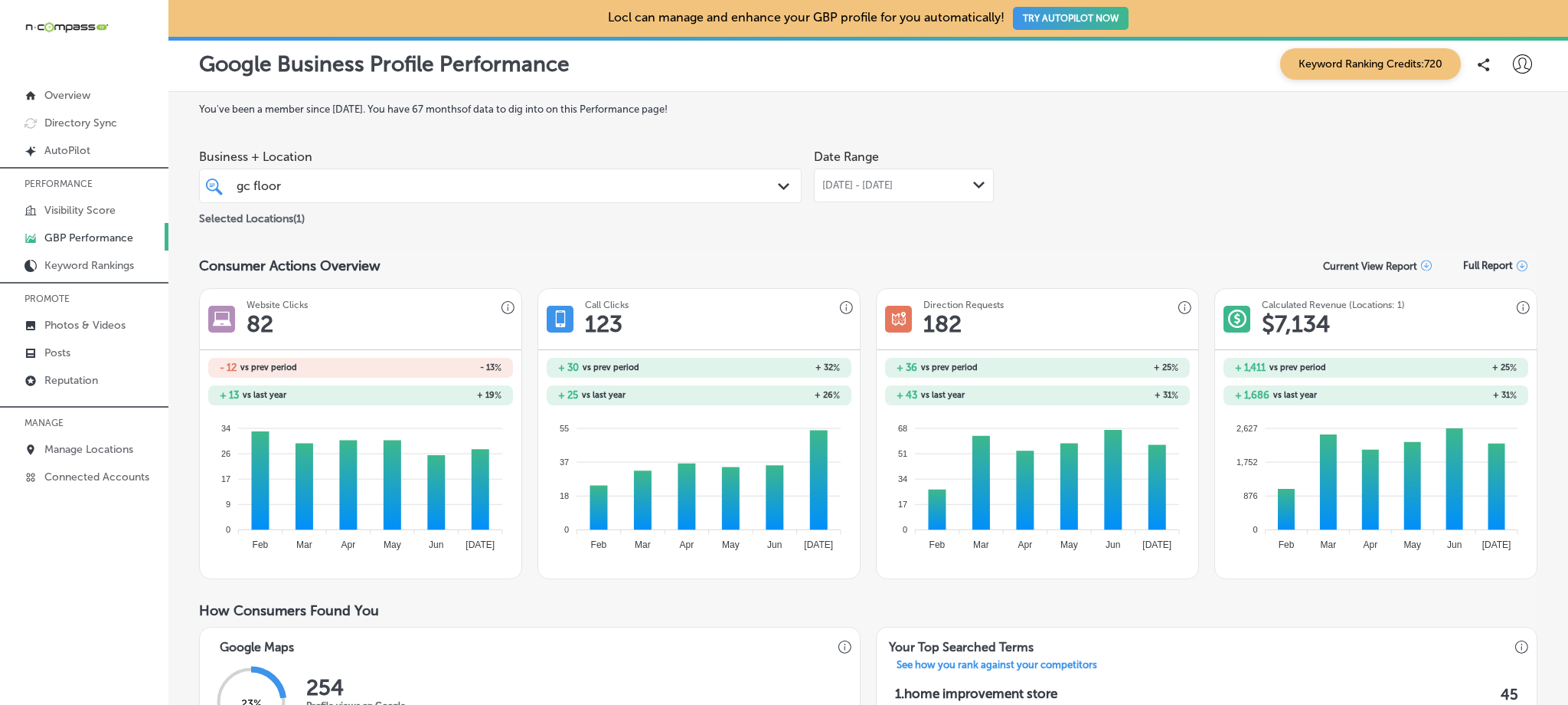
click at [876, 181] on span "[DATE] - [DATE]" at bounding box center [858, 185] width 70 height 12
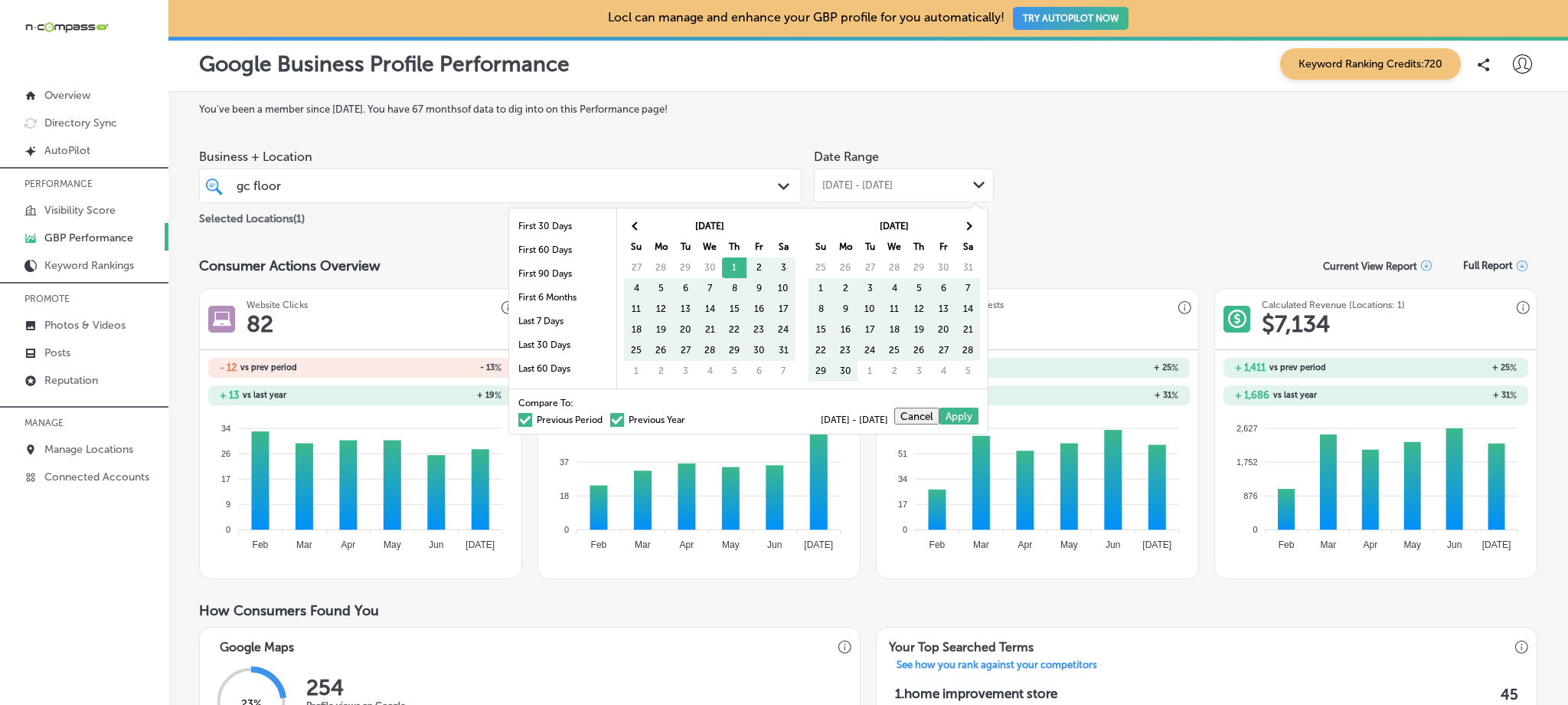
click at [610, 413] on span at bounding box center [617, 419] width 14 height 14
click at [688, 417] on input "Previous Year" at bounding box center [688, 417] width 0 height 0
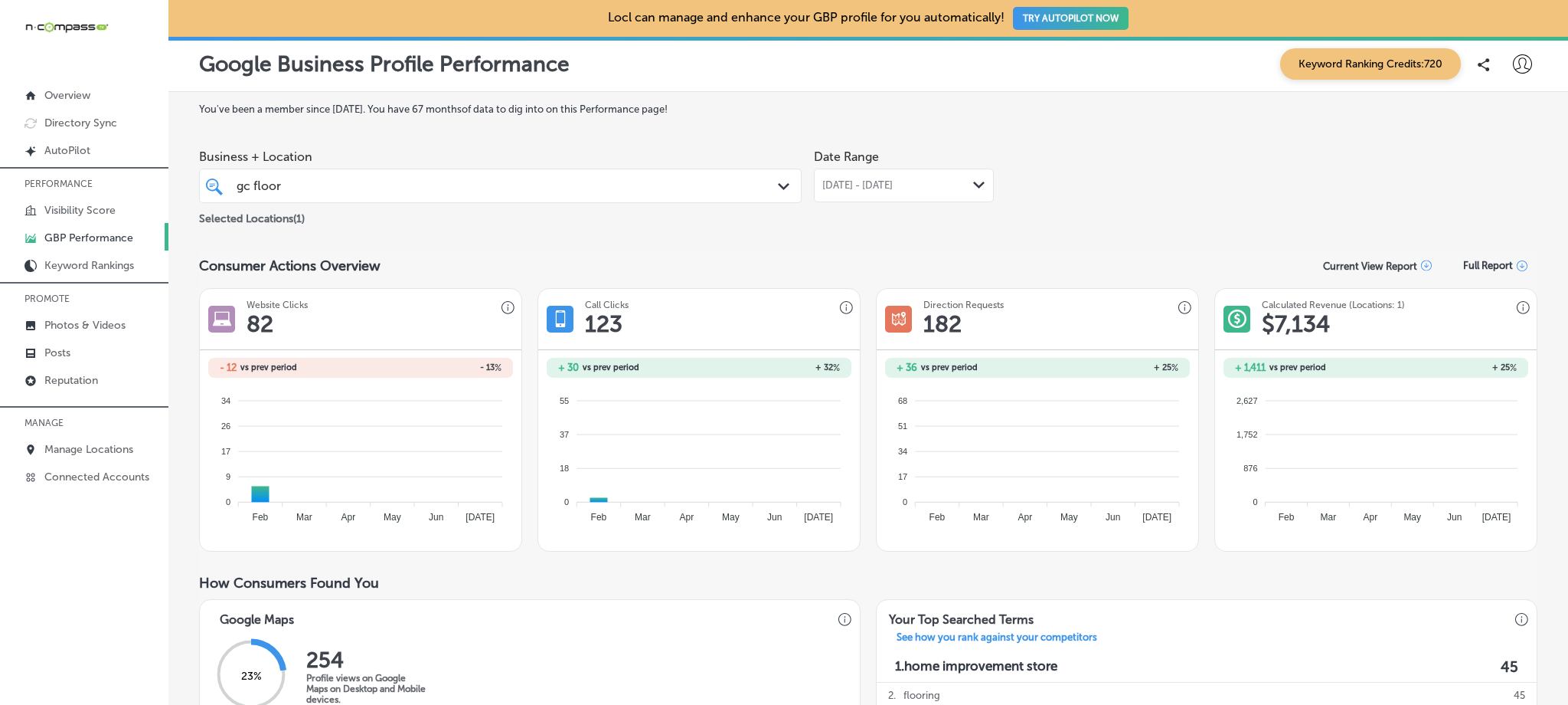
click at [920, 176] on div "[DATE] - [DATE] Path Created with Sketch." at bounding box center [903, 185] width 180 height 34
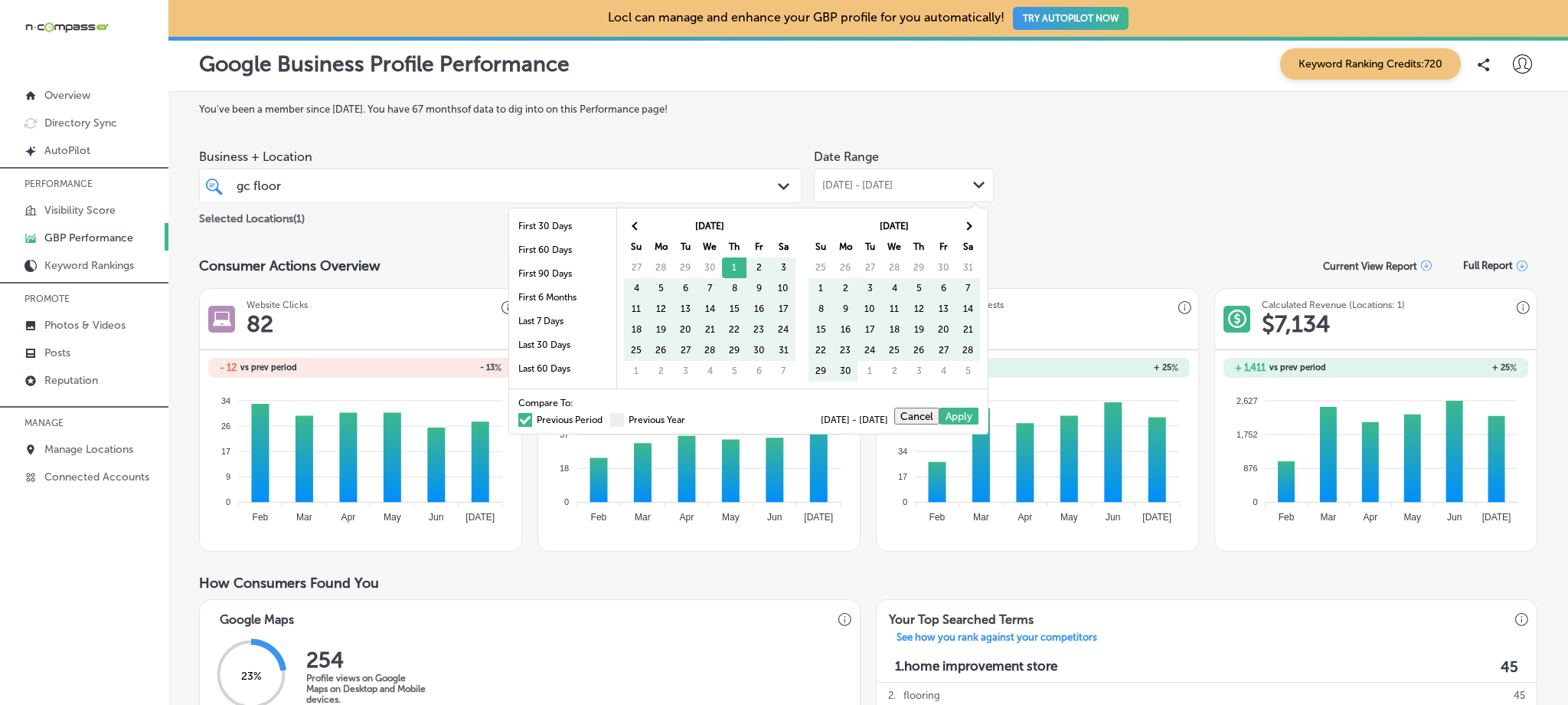
click at [521, 421] on label "Previous Period" at bounding box center [560, 419] width 84 height 9
click at [605, 417] on input "Previous Period" at bounding box center [605, 417] width 0 height 0
